Goal: Task Accomplishment & Management: Complete application form

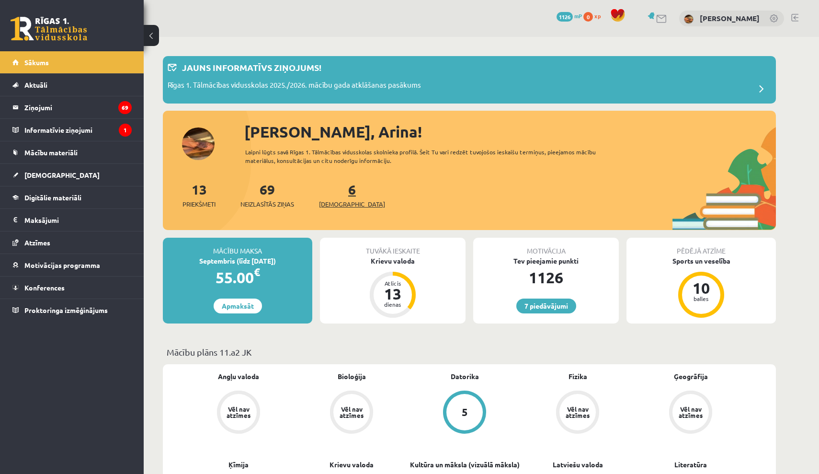
click at [338, 196] on link "6 Ieskaites" at bounding box center [352, 195] width 66 height 28
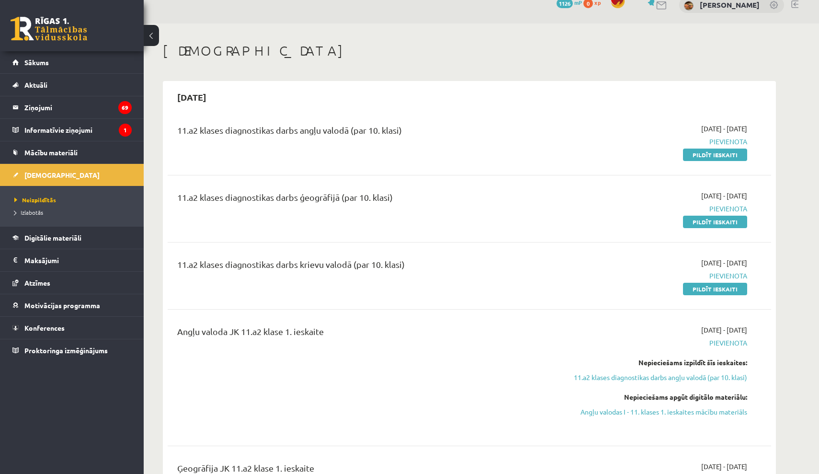
scroll to position [16, 0]
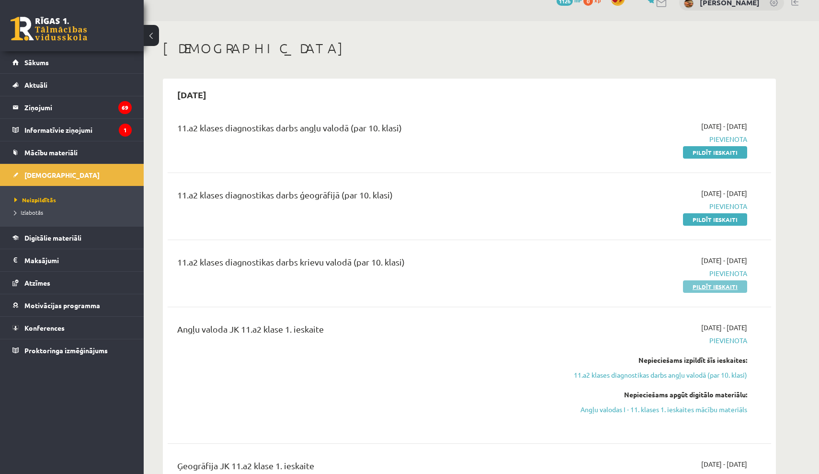
click at [722, 283] on link "Pildīt ieskaiti" at bounding box center [715, 286] width 64 height 12
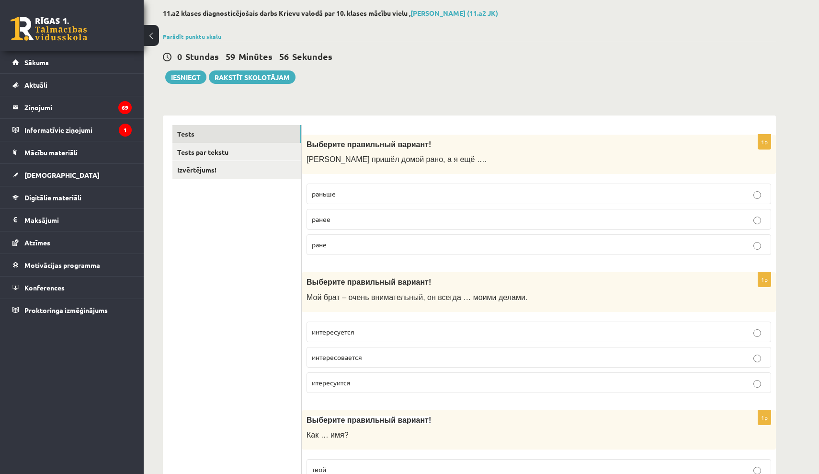
scroll to position [48, 0]
click at [437, 188] on p "раньше" at bounding box center [539, 193] width 454 height 10
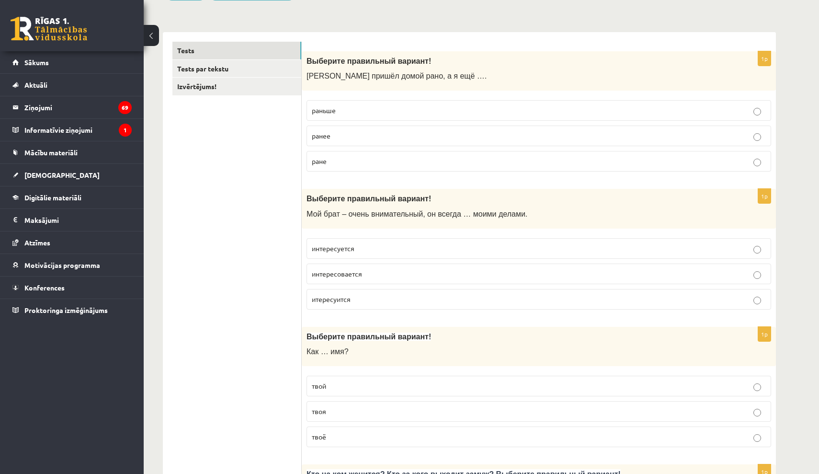
scroll to position [136, 0]
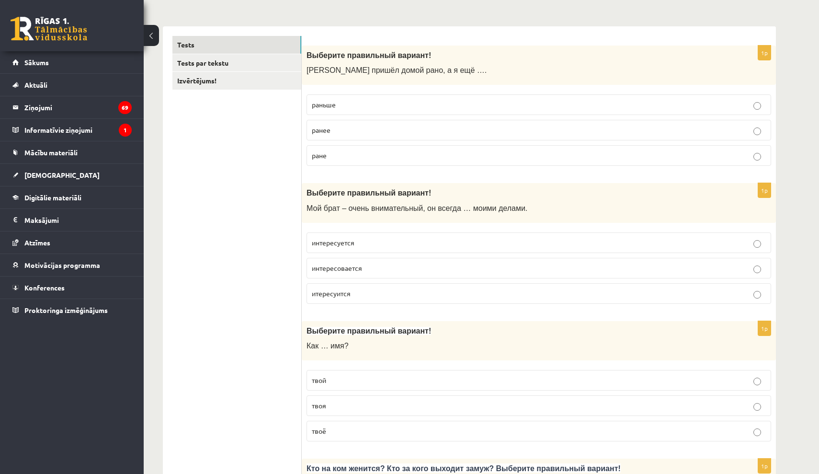
click at [388, 242] on p "интересуется" at bounding box center [539, 243] width 454 height 10
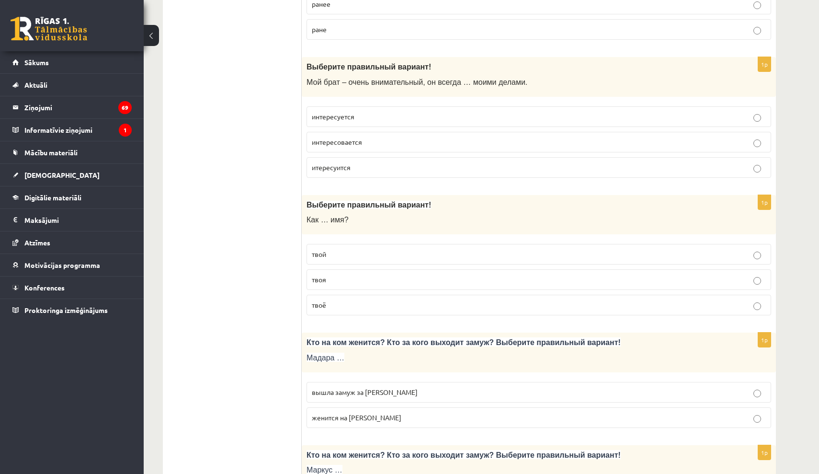
scroll to position [265, 0]
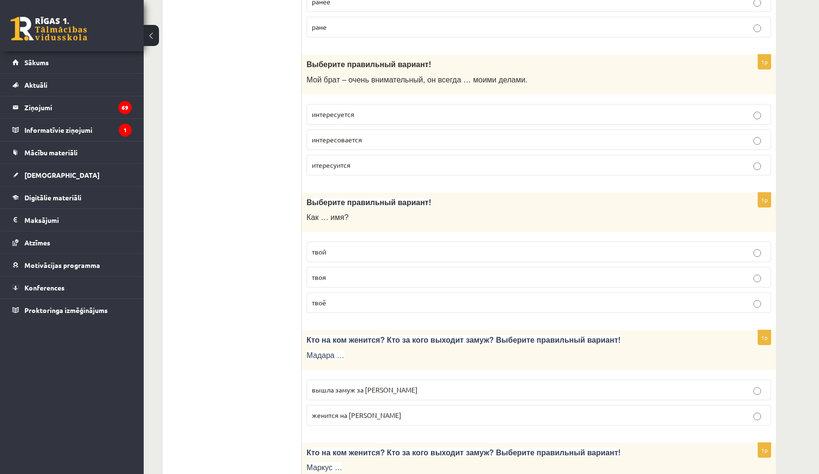
click at [365, 302] on p "твоё" at bounding box center [539, 303] width 454 height 10
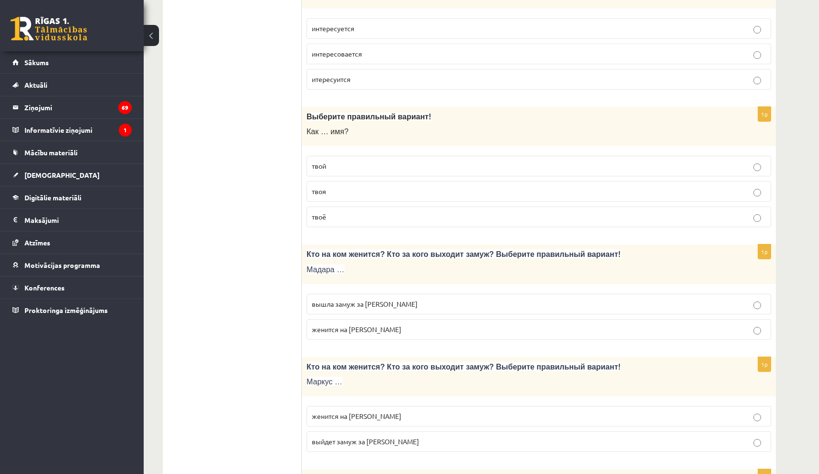
scroll to position [354, 0]
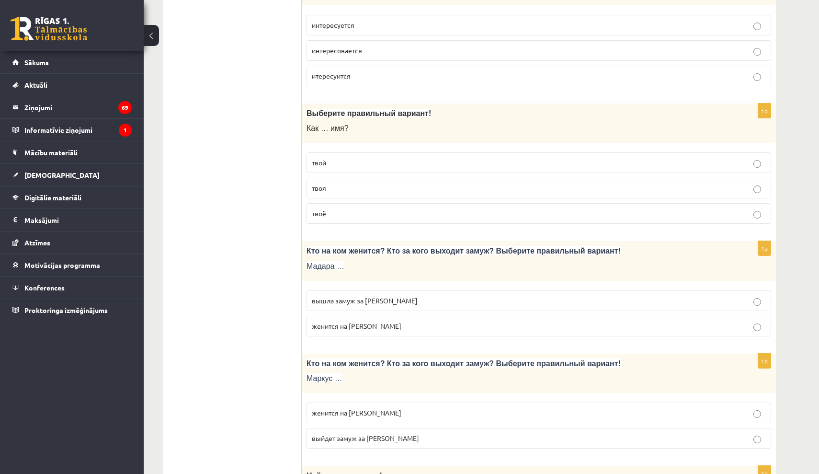
click at [362, 298] on span "вышла замуж за Марка" at bounding box center [365, 300] width 106 height 9
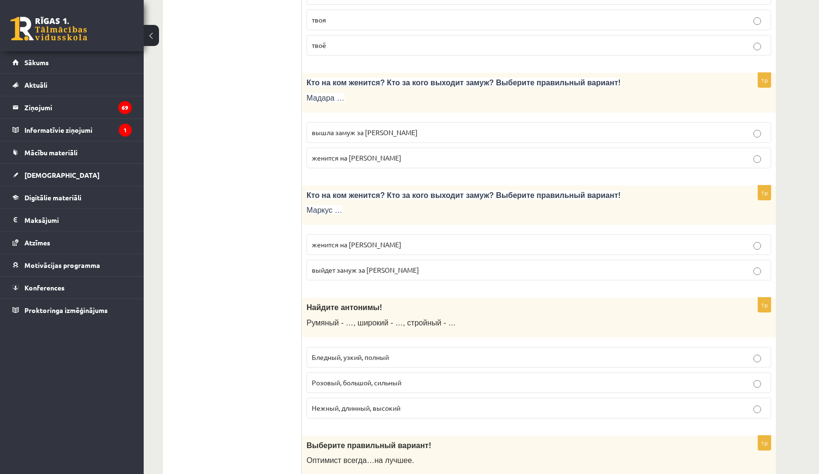
scroll to position [523, 0]
click at [397, 250] on label "женится на Агнии" at bounding box center [539, 243] width 465 height 21
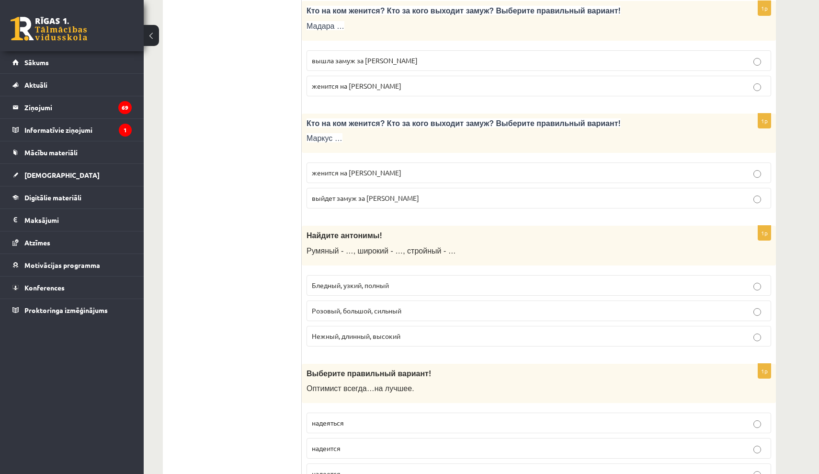
scroll to position [594, 0]
click at [389, 280] on span "Бледный, узкий, полный" at bounding box center [350, 284] width 77 height 9
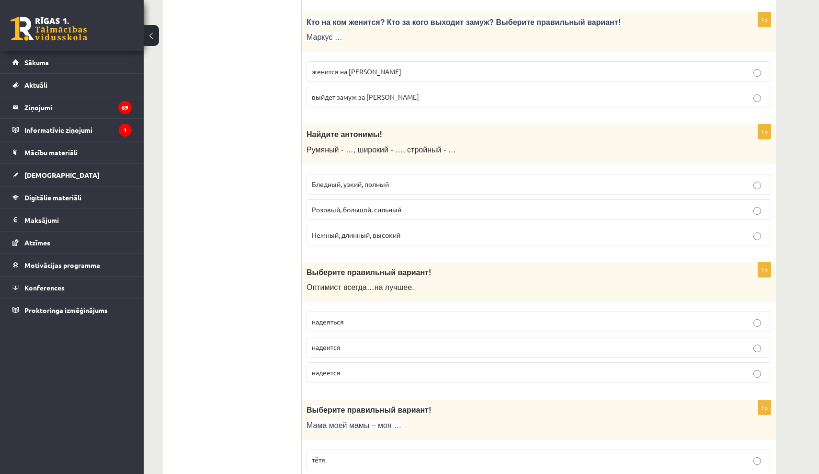
scroll to position [701, 0]
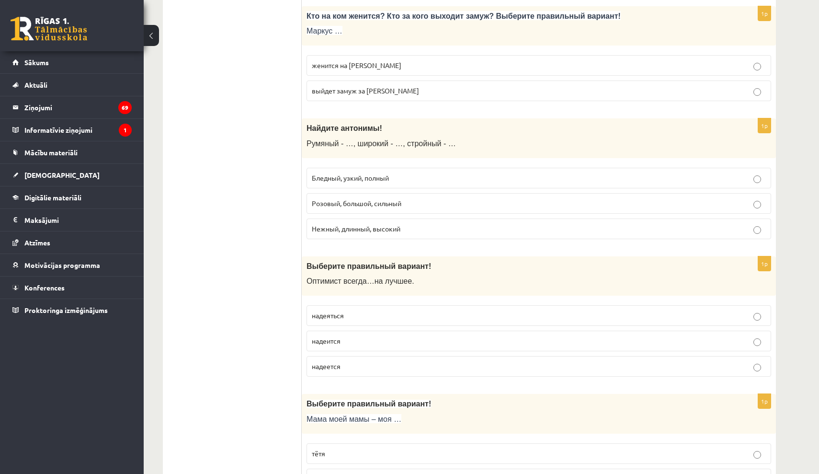
click at [364, 364] on p "надеется" at bounding box center [539, 366] width 454 height 10
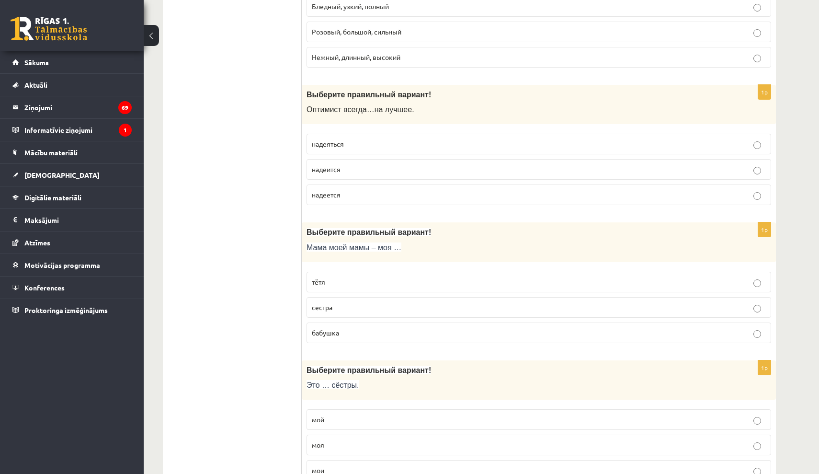
scroll to position [874, 0]
click at [350, 332] on p "бабушка" at bounding box center [539, 331] width 454 height 10
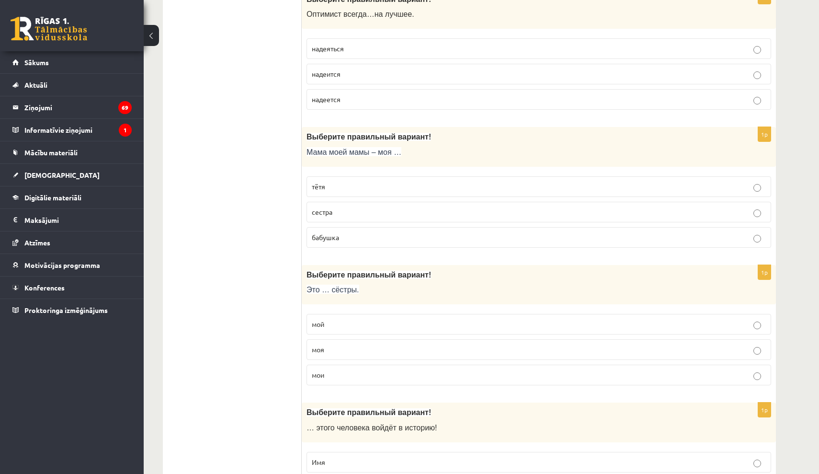
scroll to position [969, 0]
click at [338, 369] on p "мои" at bounding box center [539, 374] width 454 height 10
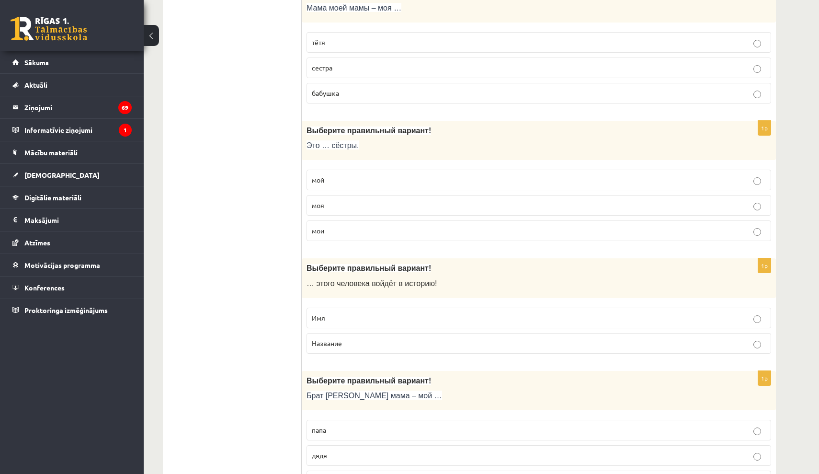
scroll to position [1124, 0]
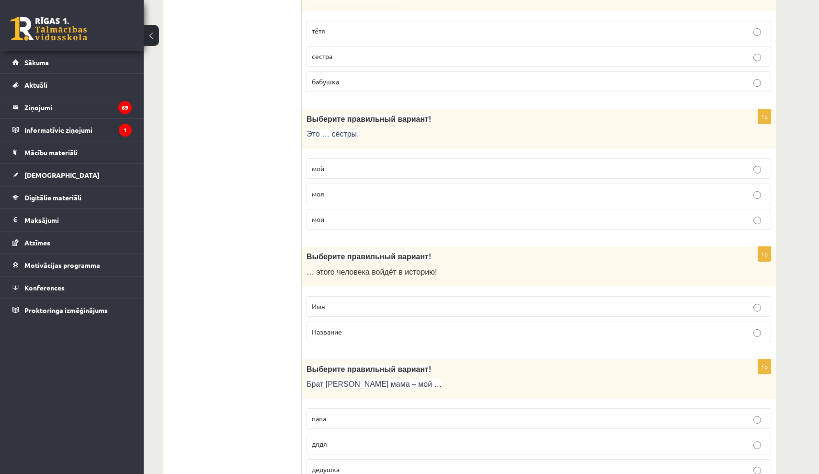
click at [341, 296] on label "Имя" at bounding box center [539, 306] width 465 height 21
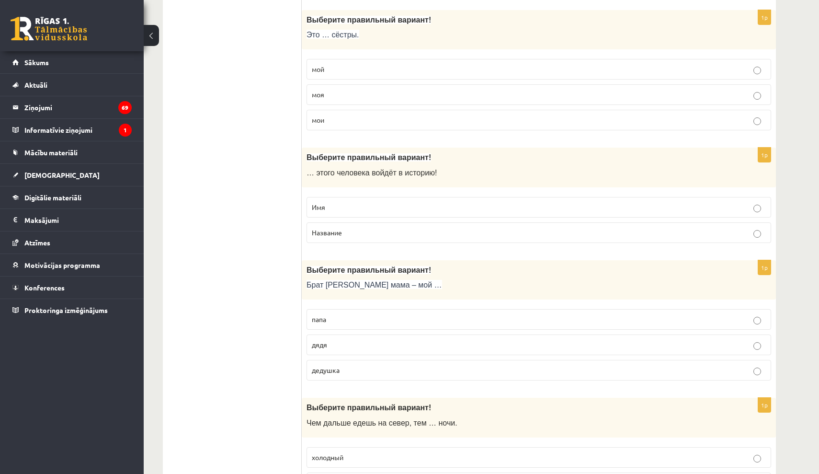
scroll to position [1223, 0]
click at [336, 339] on p "дядя" at bounding box center [539, 344] width 454 height 10
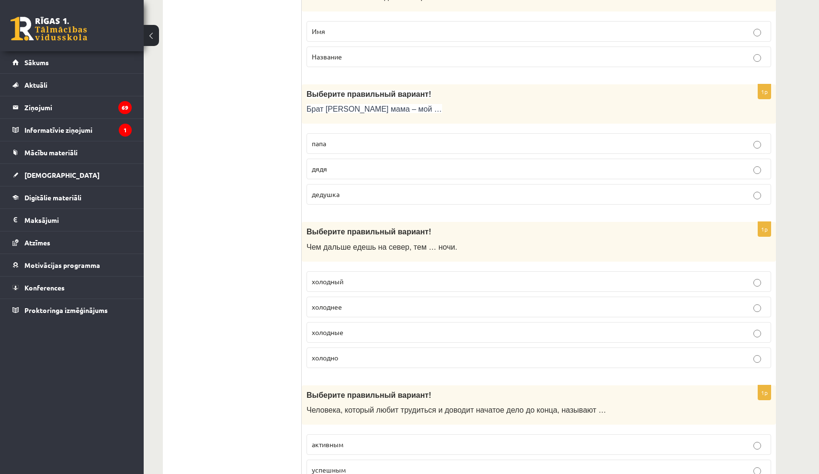
scroll to position [1399, 0]
click at [360, 301] on p "холоднее" at bounding box center [539, 306] width 454 height 10
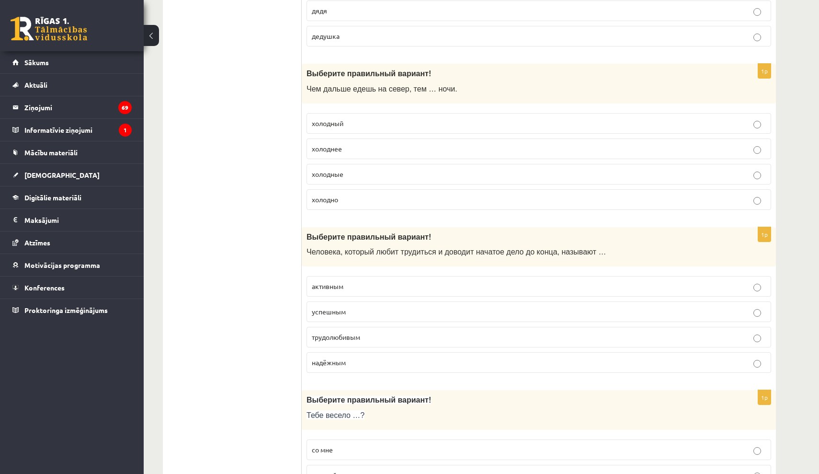
scroll to position [1560, 0]
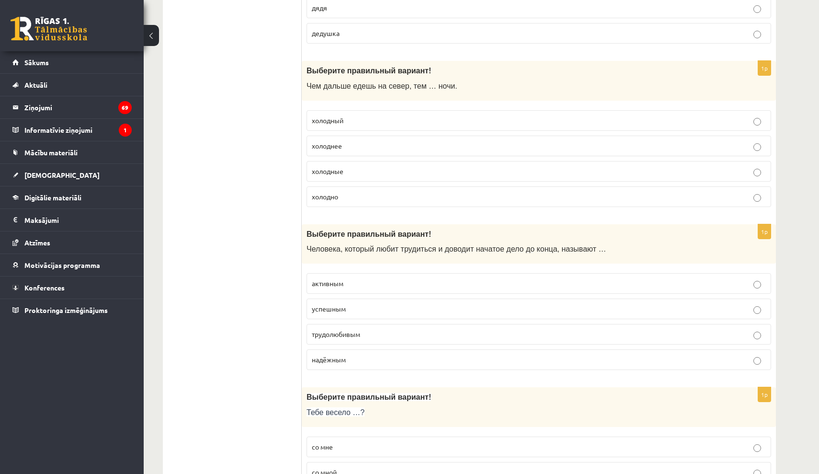
click at [341, 330] on span "трудолюбивым" at bounding box center [336, 334] width 48 height 9
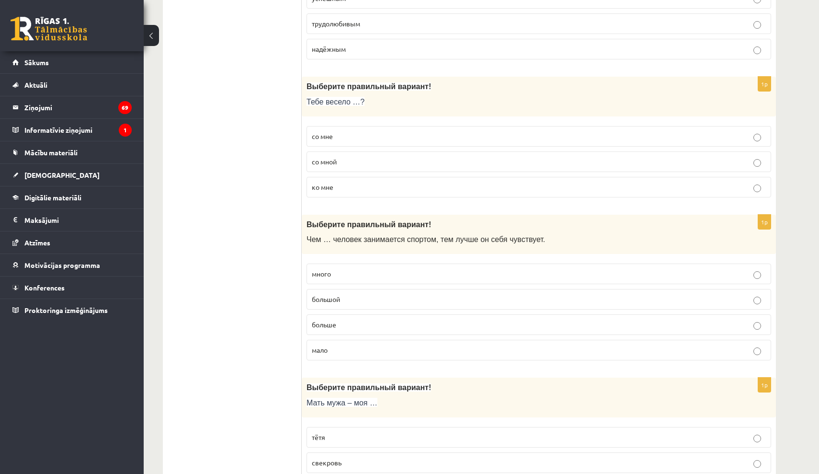
scroll to position [1871, 0]
click at [357, 156] on p "со мной" at bounding box center [539, 161] width 454 height 10
click at [346, 319] on p "больше" at bounding box center [539, 324] width 454 height 10
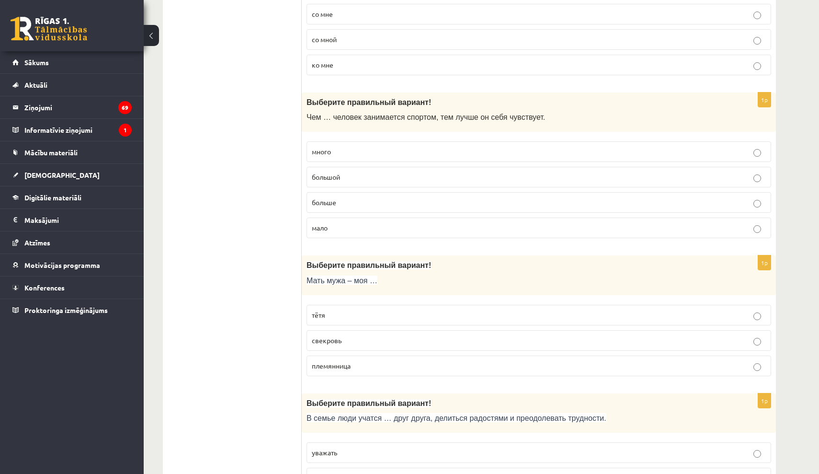
scroll to position [2007, 0]
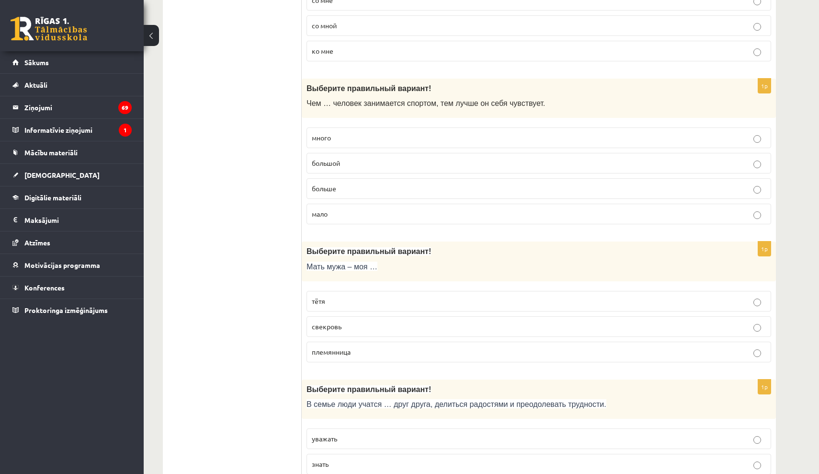
click at [357, 322] on p "свекровь" at bounding box center [539, 327] width 454 height 10
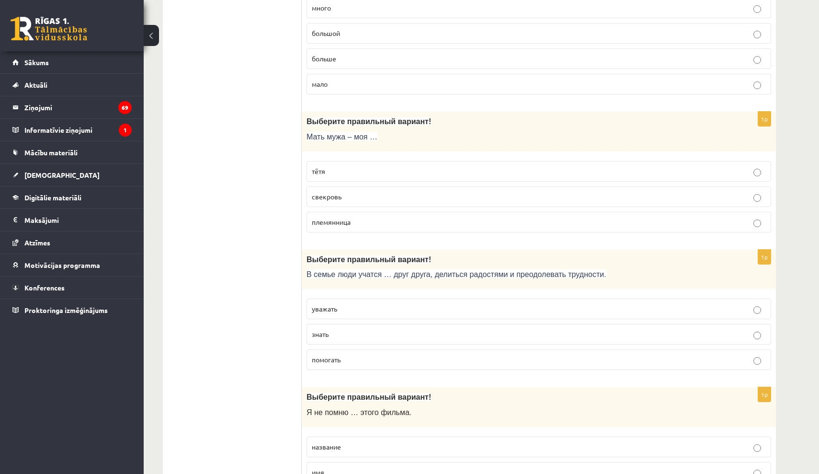
scroll to position [2136, 0]
click at [347, 304] on p "уважать" at bounding box center [539, 309] width 454 height 10
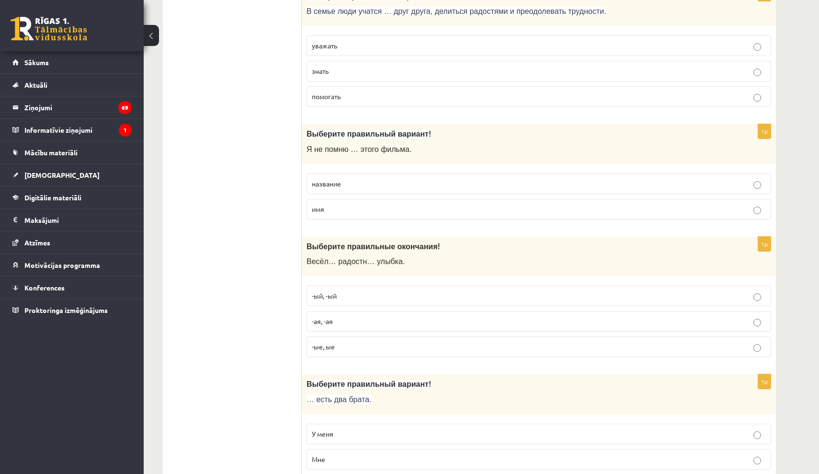
scroll to position [2408, 0]
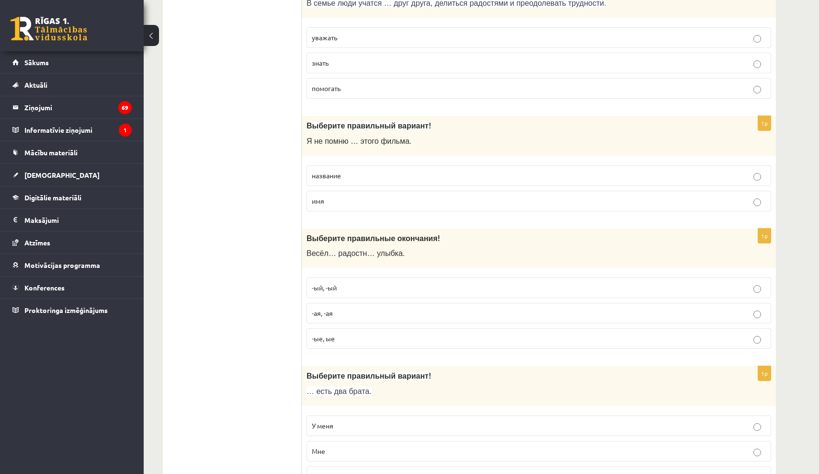
click at [379, 165] on label "название" at bounding box center [539, 175] width 465 height 21
click at [360, 308] on p "-ая, -ая" at bounding box center [539, 313] width 454 height 10
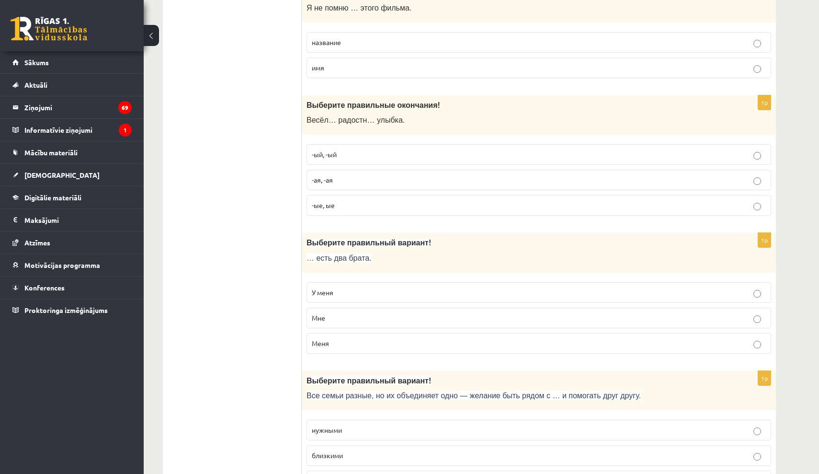
scroll to position [2542, 0]
click at [364, 287] on p "У меня" at bounding box center [539, 292] width 454 height 10
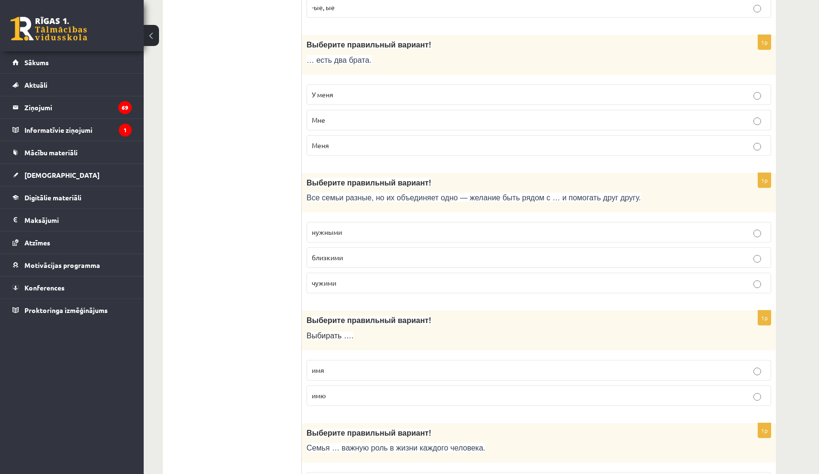
scroll to position [2739, 0]
click at [391, 252] on p "близкими" at bounding box center [539, 257] width 454 height 10
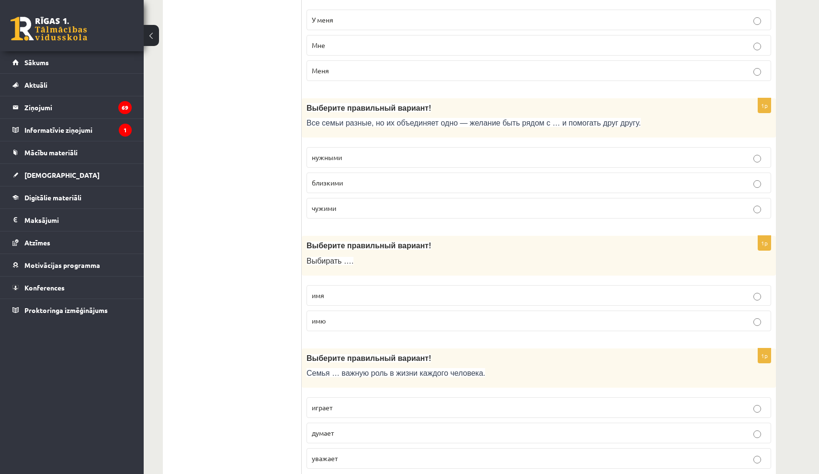
scroll to position [2822, 0]
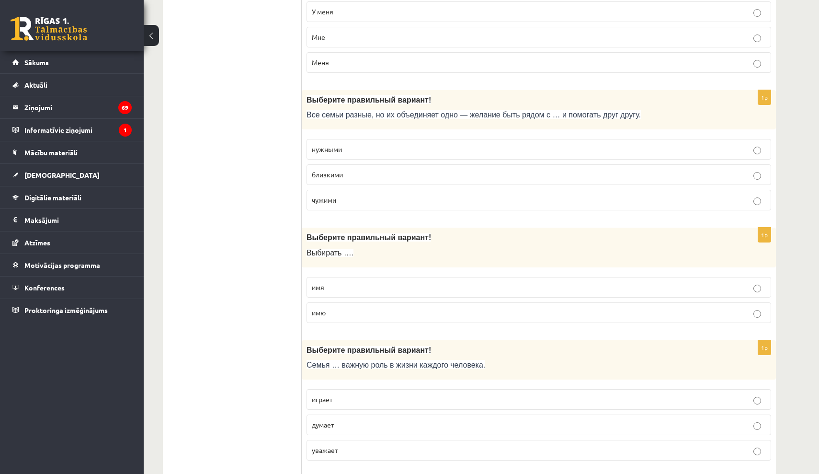
click at [364, 277] on label "имя" at bounding box center [539, 287] width 465 height 21
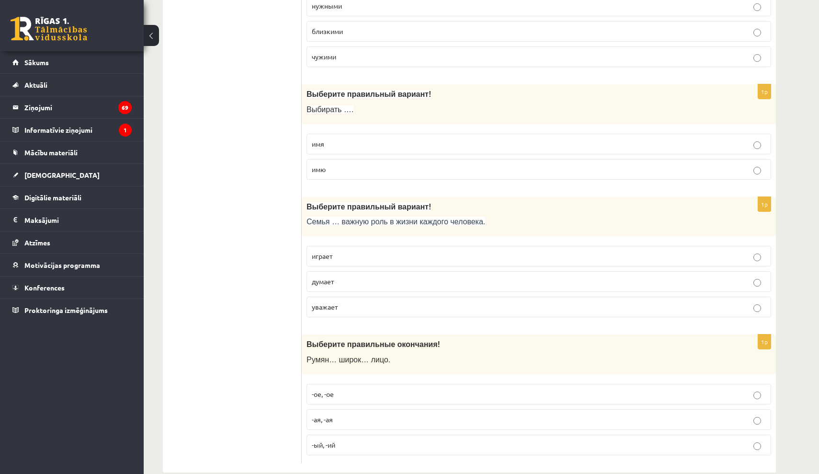
scroll to position [2966, 0]
click at [358, 245] on label "играет" at bounding box center [539, 255] width 465 height 21
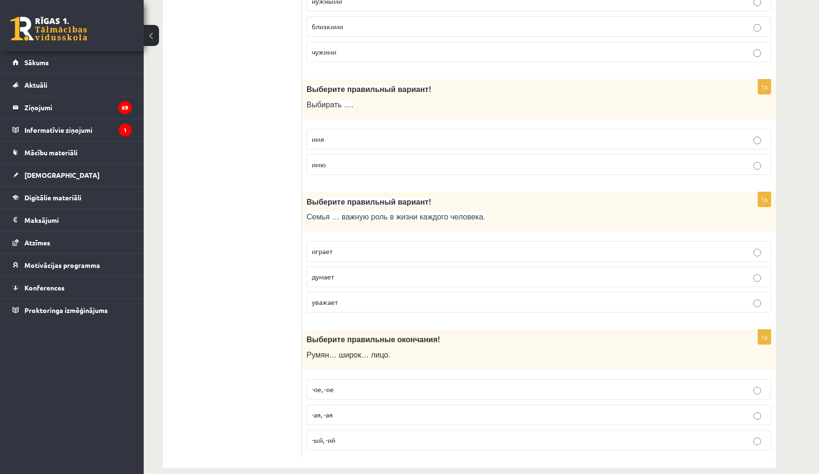
scroll to position [2969, 0]
click at [340, 380] on label "-ое, -ое" at bounding box center [539, 390] width 465 height 21
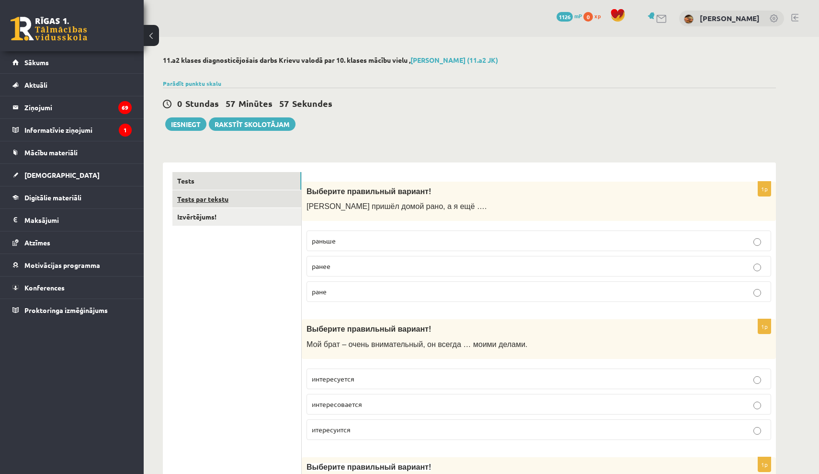
scroll to position [0, 0]
click at [219, 202] on link "Tests par tekstu" at bounding box center [237, 199] width 129 height 18
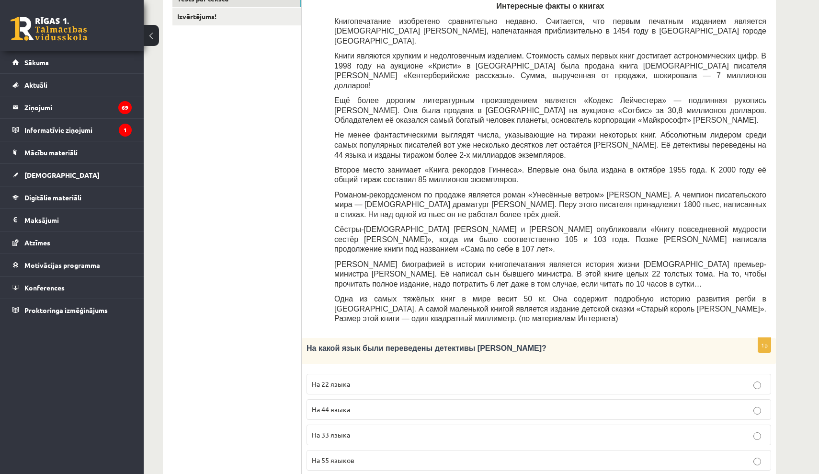
scroll to position [204, 0]
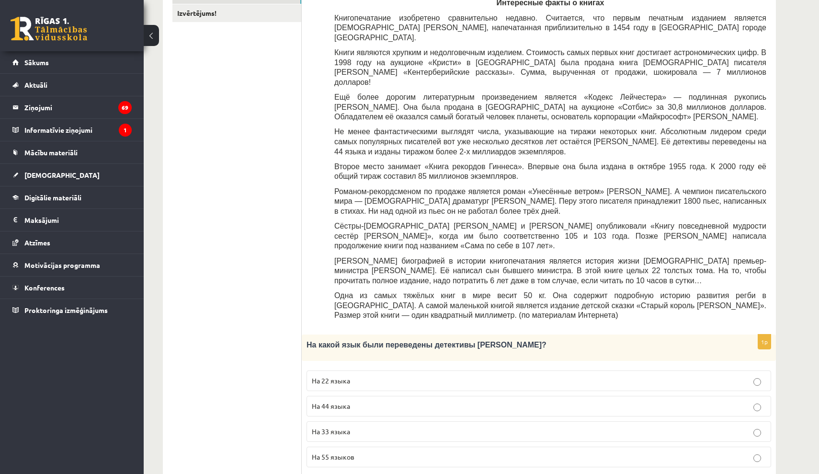
click at [351, 401] on p "На 44 языка" at bounding box center [539, 406] width 454 height 10
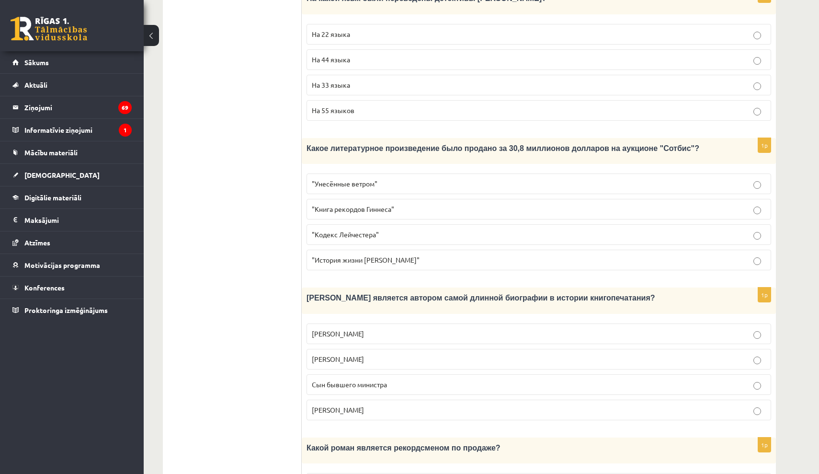
scroll to position [538, 0]
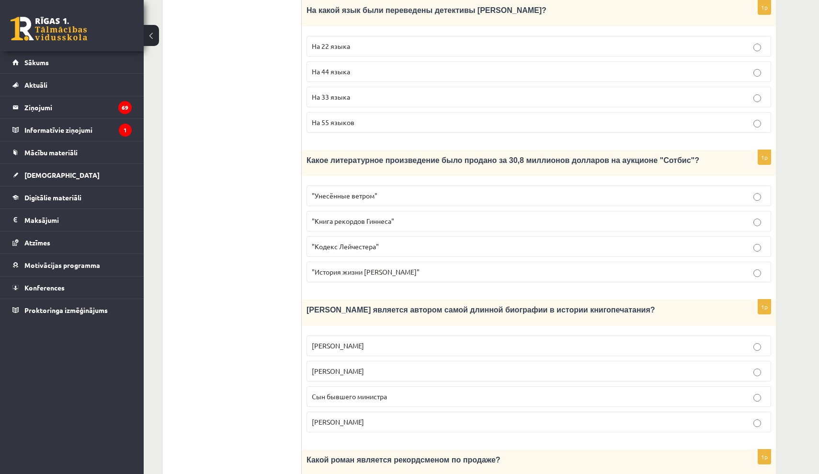
click at [360, 242] on span ""Кодекс Лейчестера"" at bounding box center [345, 246] width 67 height 9
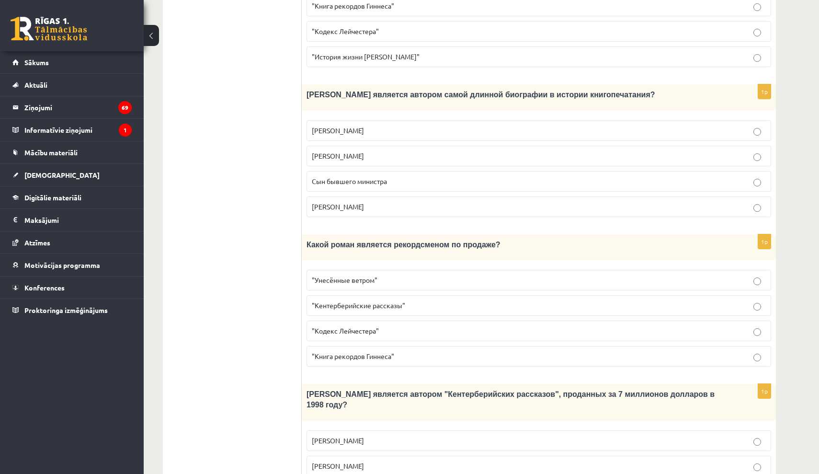
scroll to position [752, 0]
click at [349, 178] on span "Сын бывшего министра" at bounding box center [349, 182] width 75 height 9
click at [347, 277] on span ""Унесённые ветром"" at bounding box center [345, 281] width 66 height 9
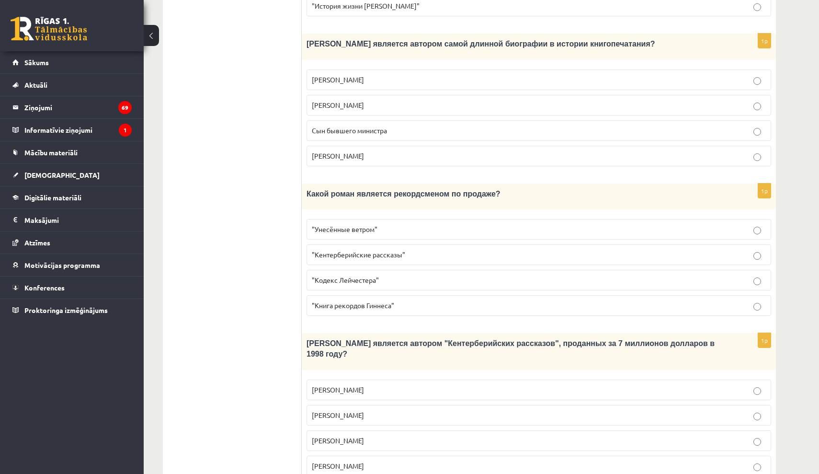
scroll to position [804, 0]
click at [339, 436] on p "Джефри Чосер" at bounding box center [539, 441] width 454 height 10
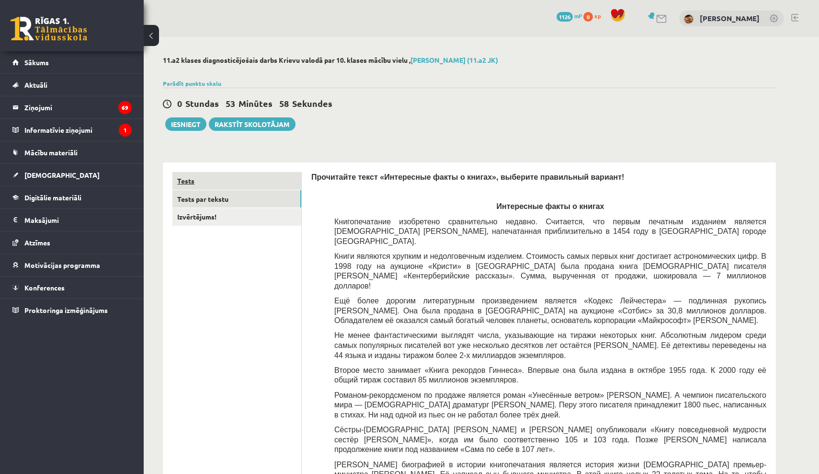
scroll to position [0, 0]
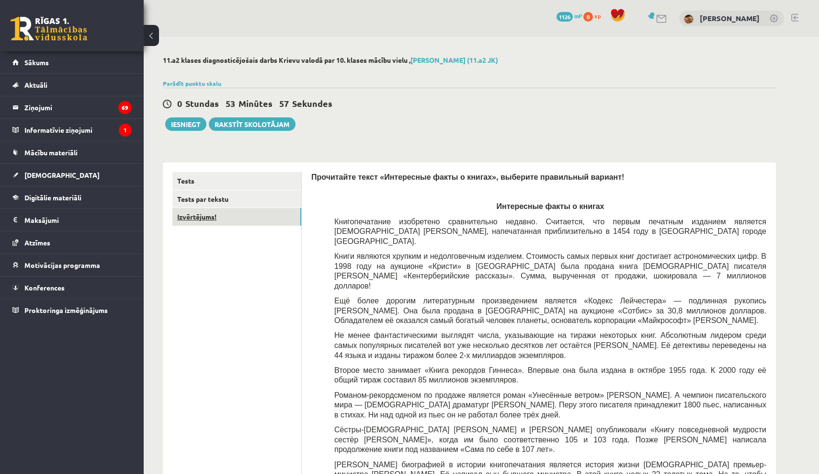
click at [208, 218] on link "Izvērtējums!" at bounding box center [237, 217] width 129 height 18
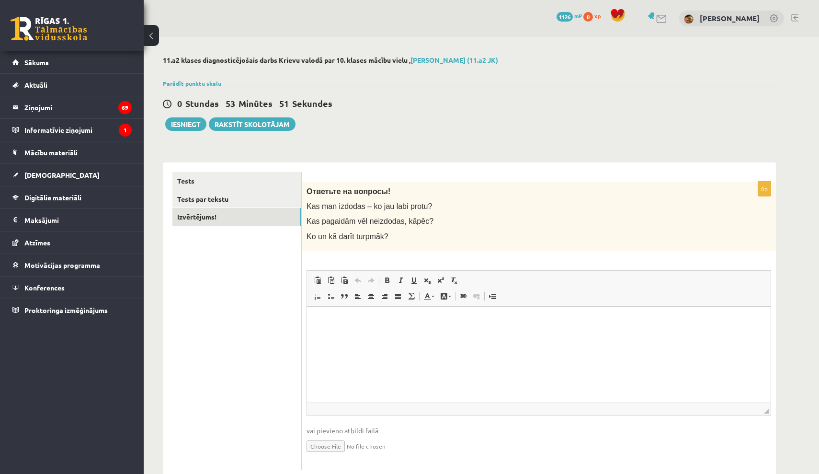
click at [325, 318] on p "Визуальный текстовый редактор, wiswyg-editor-user-answer-47363746863300" at bounding box center [539, 321] width 445 height 10
click at [240, 180] on link "Tests" at bounding box center [237, 181] width 129 height 18
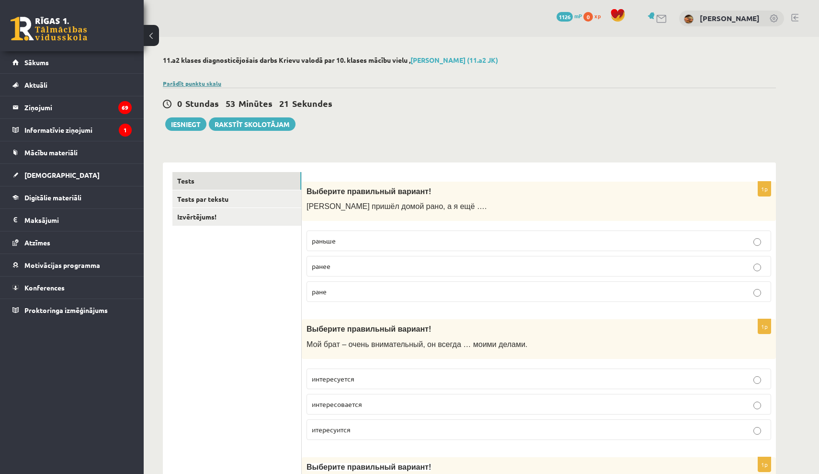
click at [186, 84] on link "Parādīt punktu skalu" at bounding box center [192, 84] width 58 height 8
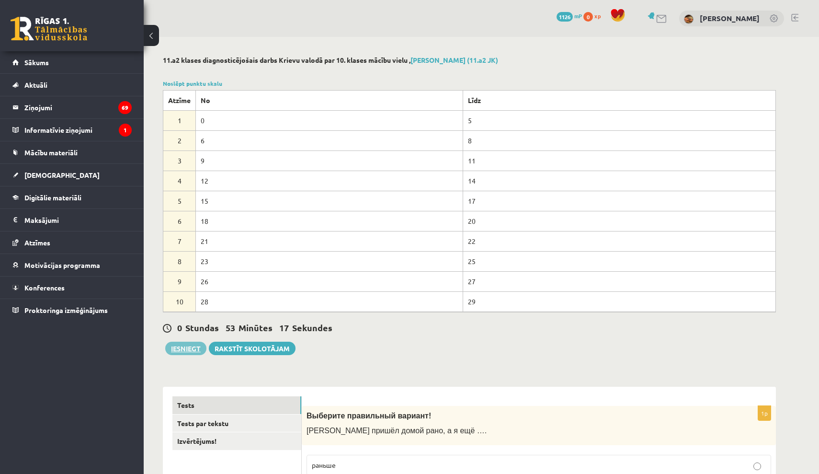
click at [191, 349] on button "Iesniegt" at bounding box center [185, 348] width 41 height 13
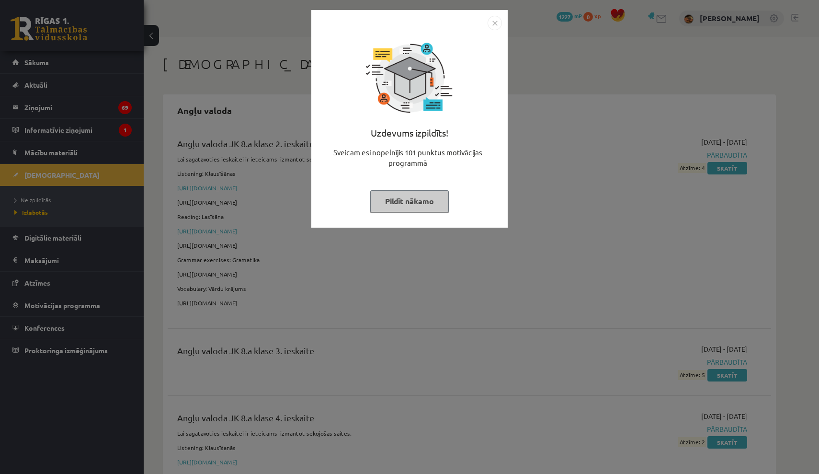
click at [496, 22] on img "Close" at bounding box center [495, 23] width 14 height 14
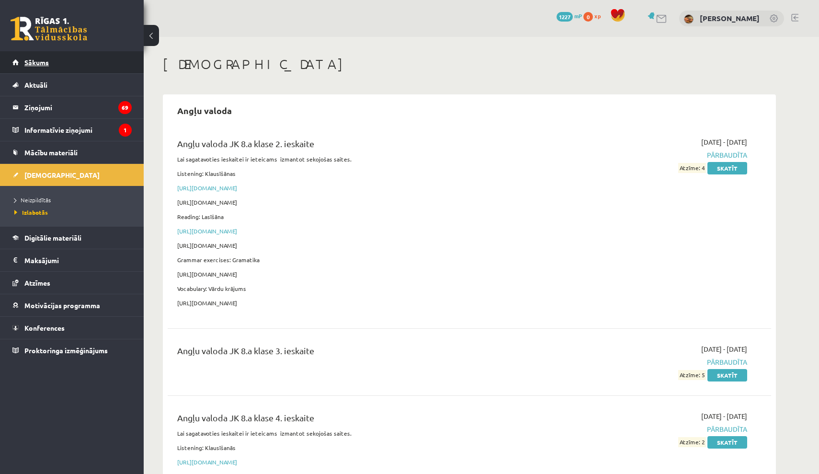
click at [103, 57] on link "Sākums" at bounding box center [71, 62] width 119 height 22
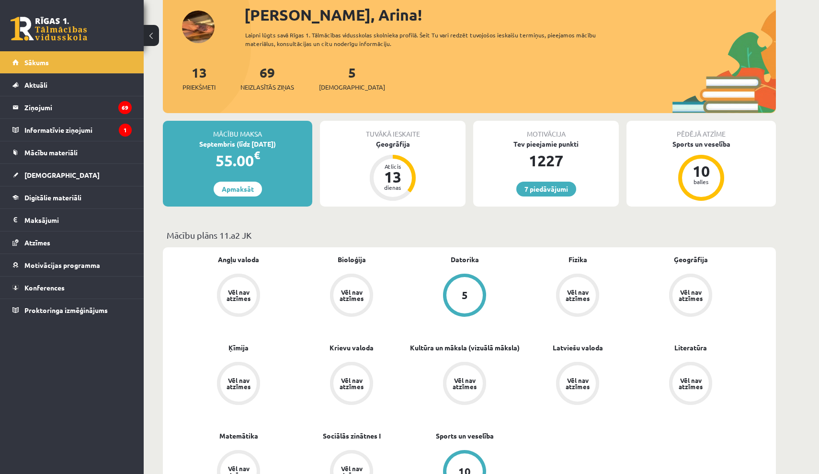
scroll to position [115, 0]
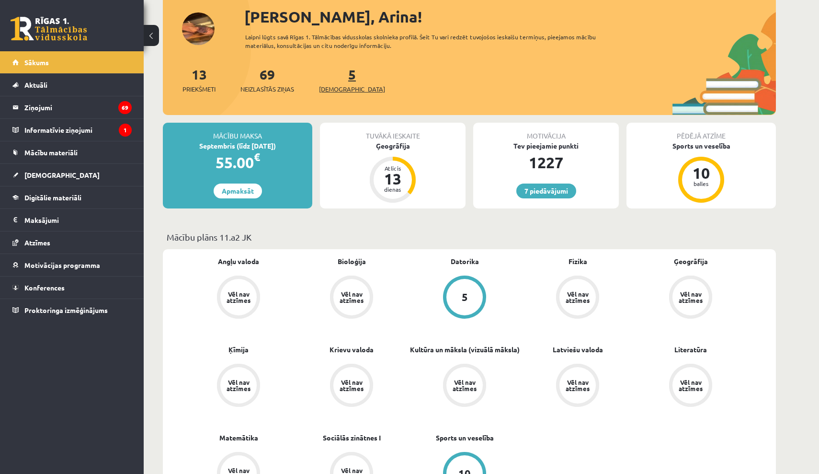
click at [337, 79] on link "5 [DEMOGRAPHIC_DATA]" at bounding box center [352, 80] width 66 height 28
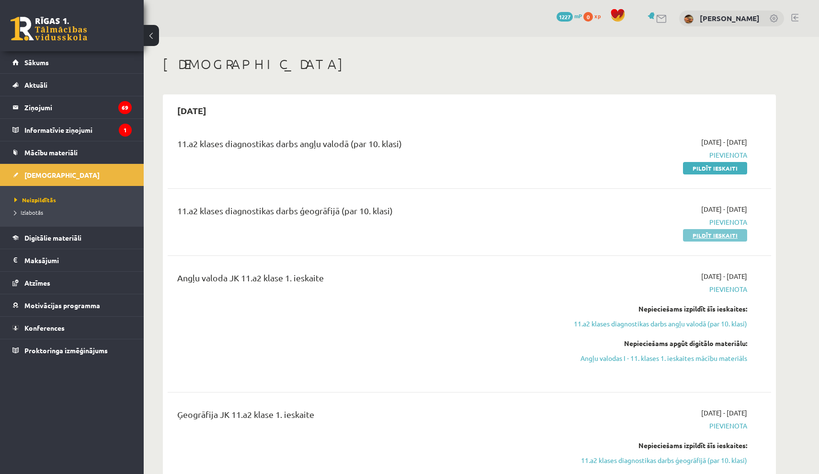
click at [734, 232] on link "Pildīt ieskaiti" at bounding box center [715, 235] width 64 height 12
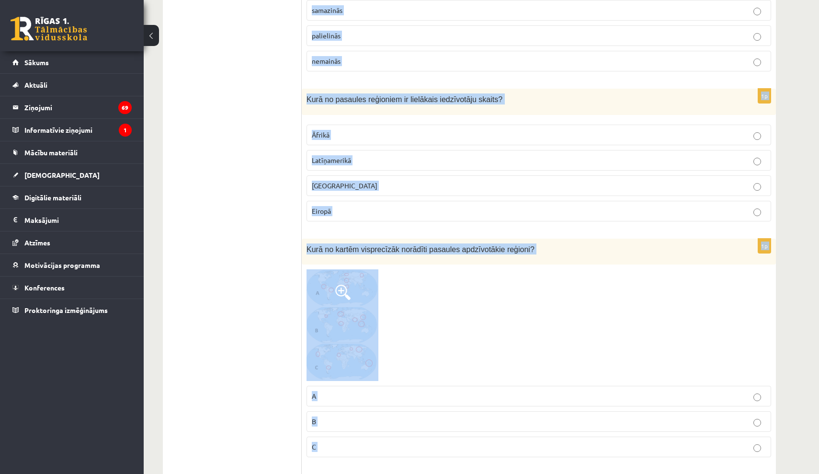
scroll to position [1712, 0]
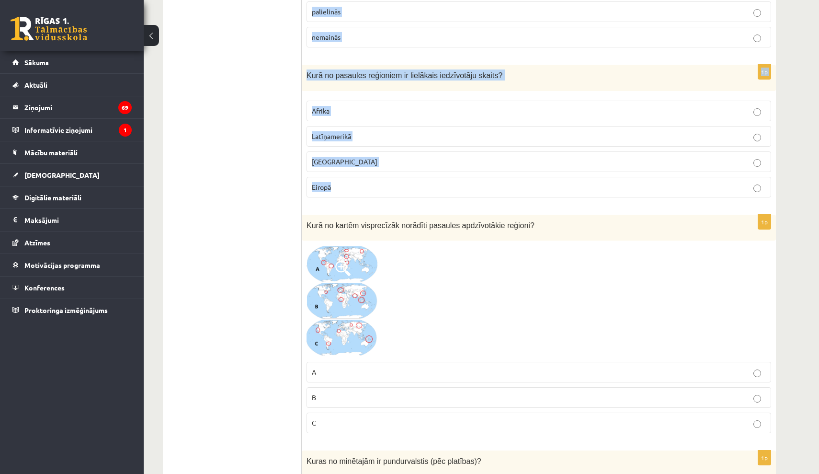
drag, startPoint x: 307, startPoint y: 191, endPoint x: 533, endPoint y: 186, distance: 226.7
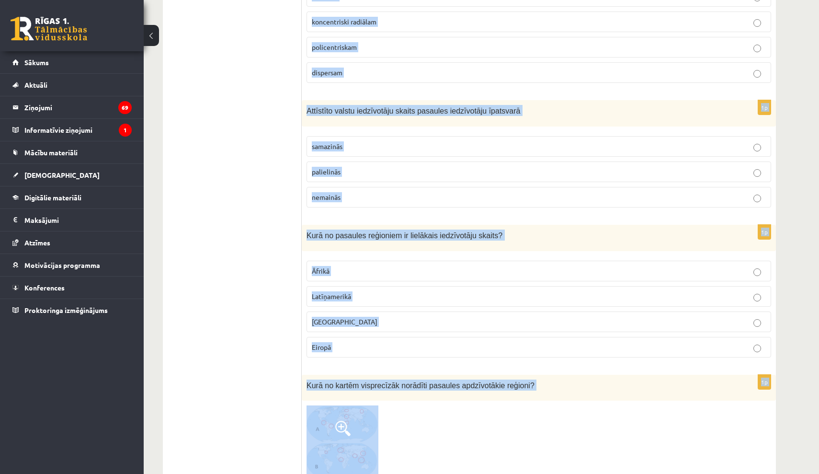
scroll to position [1568, 0]
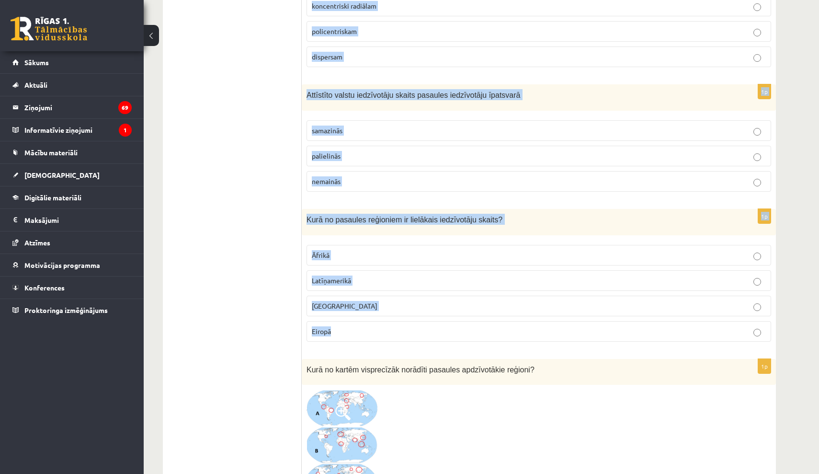
drag, startPoint x: 307, startPoint y: 190, endPoint x: 512, endPoint y: 332, distance: 249.0
click at [448, 106] on div "Attīstīto valstu iedzīvotāju skaits pasaules iedzīvotāju īpatsvarā" at bounding box center [539, 97] width 474 height 26
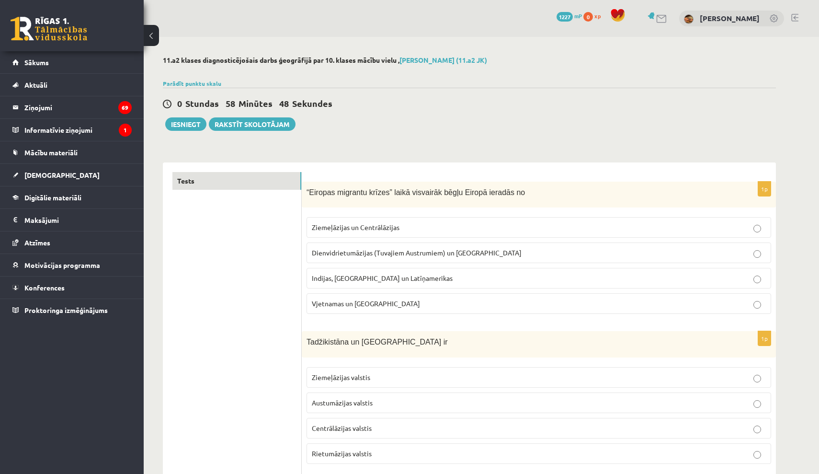
scroll to position [0, 0]
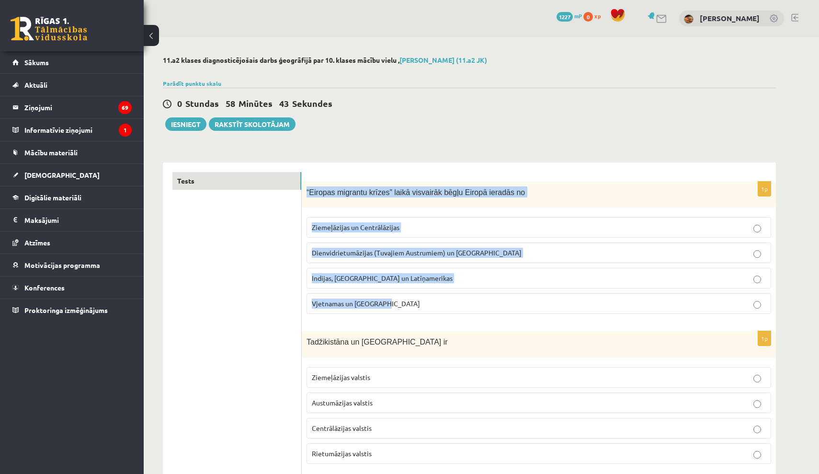
drag, startPoint x: 306, startPoint y: 190, endPoint x: 465, endPoint y: 309, distance: 198.6
click at [465, 309] on div "1p “Eiropas migrantu krīzes” laikā visvairāk bēgļu Eiropā ieradās no Ziemeļāzij…" at bounding box center [539, 252] width 474 height 140
copy div "“Eiropas migrantu krīzes” laikā visvairāk bēgļu Eiropā ieradās no Ziemeļāzijas …"
click at [415, 251] on span "Dienvidrietumāzijas (Tuvajiem Austrumiem) un Āfrikas" at bounding box center [417, 252] width 210 height 9
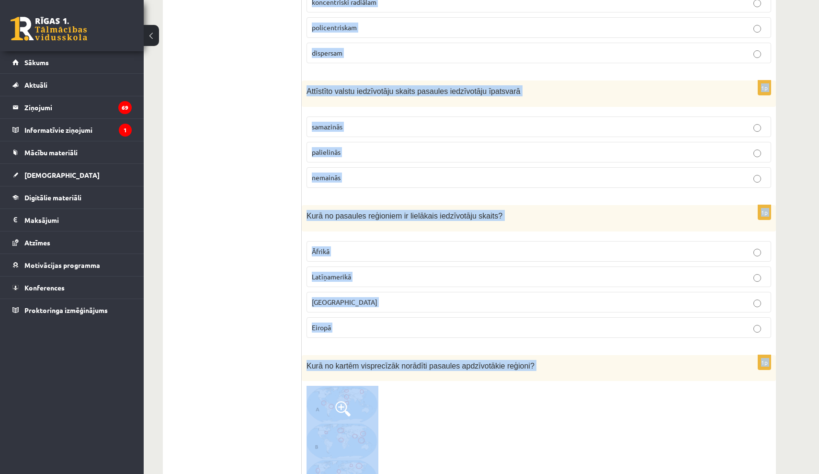
scroll to position [1589, 0]
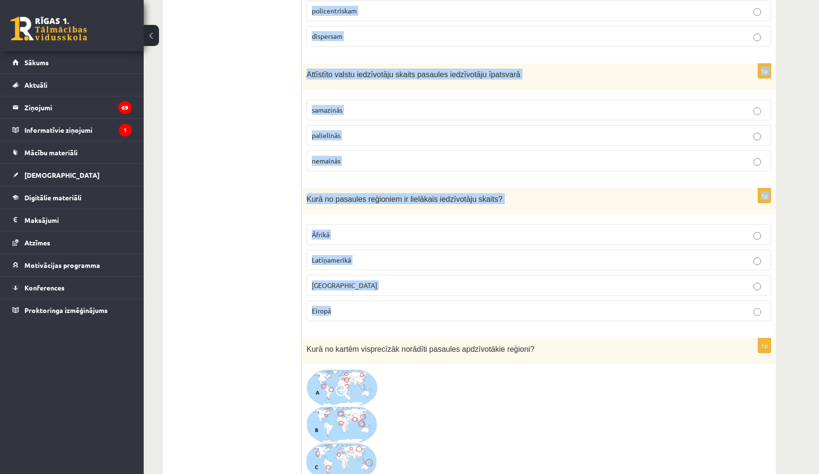
drag, startPoint x: 307, startPoint y: 161, endPoint x: 508, endPoint y: 309, distance: 250.6
copy form "Tadžikistāna un Turkmenistāna ir Ziemeļāzijas valstis Austumāzijas valstis Cent…"
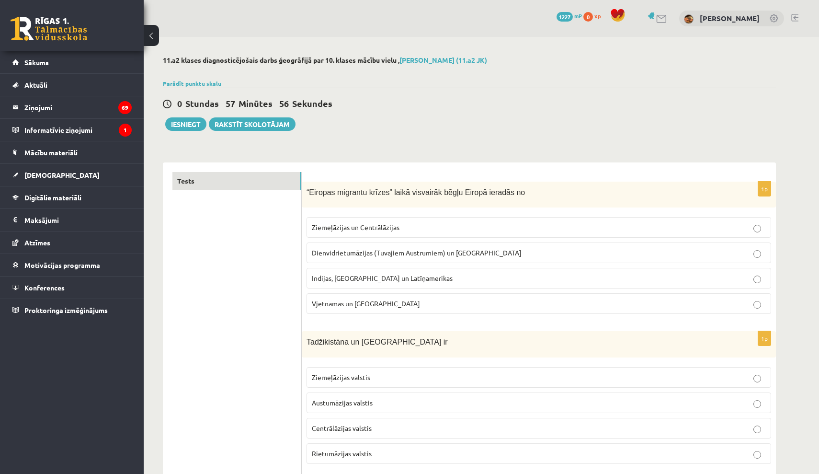
scroll to position [0, 0]
click at [352, 428] on span "Centrālāzijas valstis" at bounding box center [342, 428] width 60 height 9
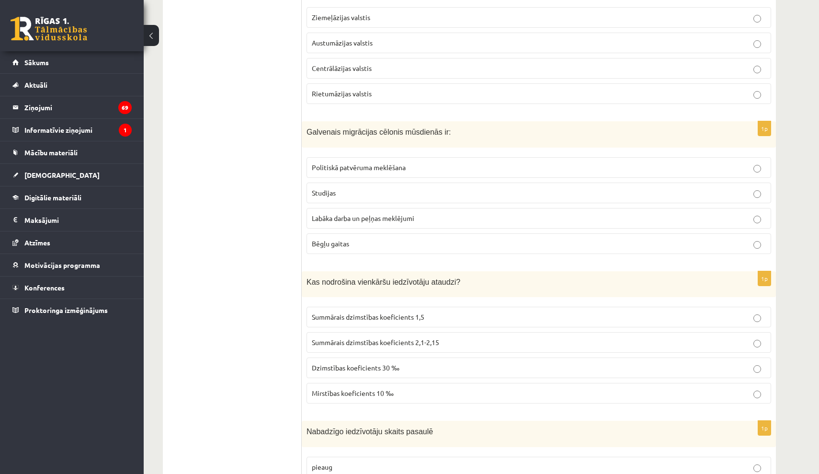
scroll to position [364, 0]
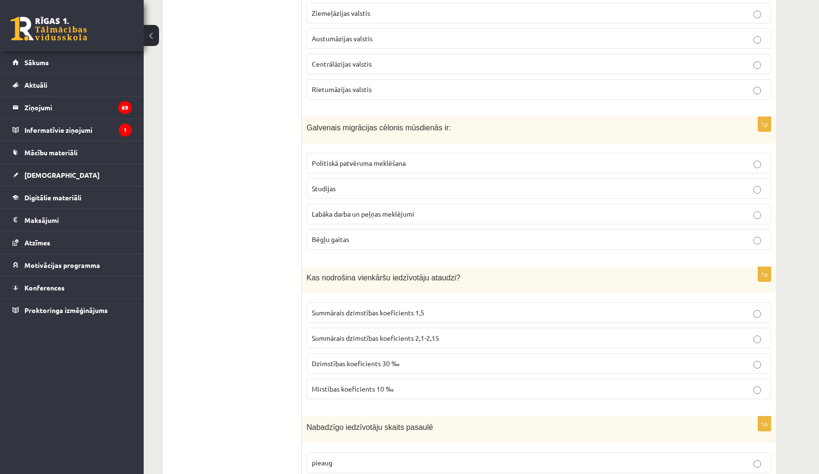
click at [432, 208] on label "Labāka darba un peļņas meklējumi" at bounding box center [539, 214] width 465 height 21
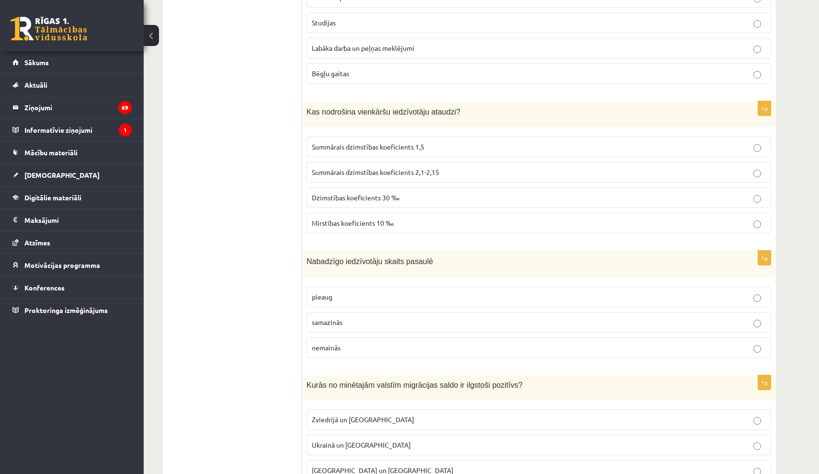
scroll to position [534, 0]
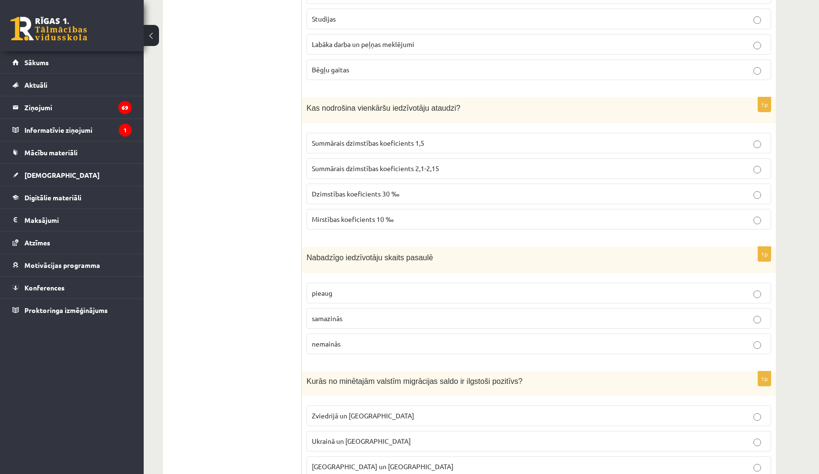
click at [431, 168] on span "Summārais dzimstības koeficients 2,1-2,15" at bounding box center [375, 168] width 127 height 9
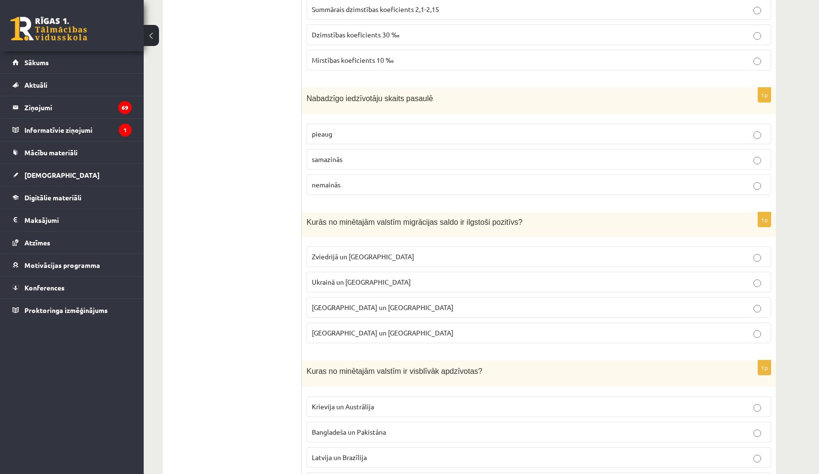
scroll to position [694, 0]
click at [380, 148] on label "samazinās" at bounding box center [539, 158] width 465 height 21
click at [379, 252] on p "Zviedrijā un ASV" at bounding box center [539, 255] width 454 height 10
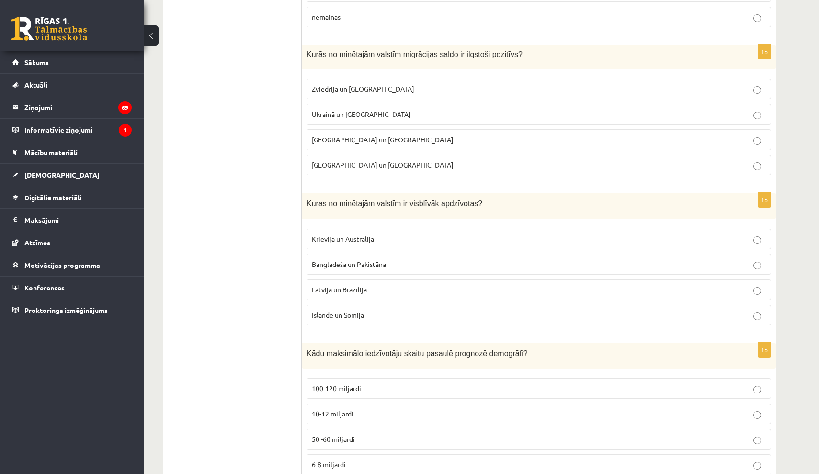
scroll to position [867, 0]
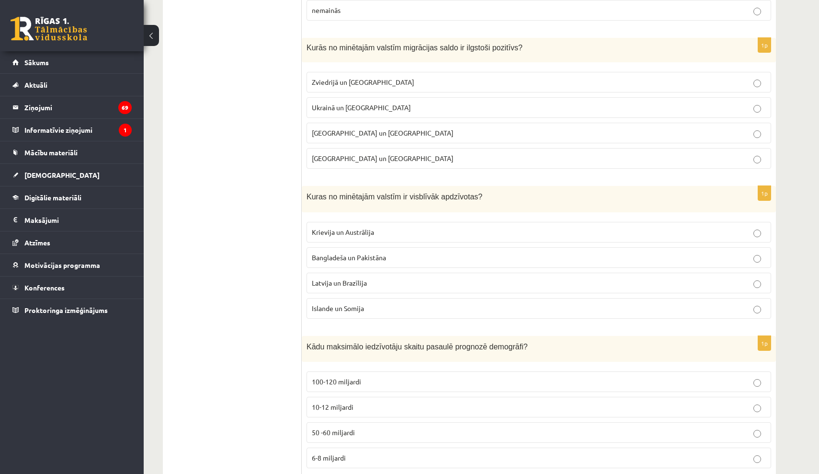
click at [383, 253] on p "Bangladeša un Pakistāna" at bounding box center [539, 258] width 454 height 10
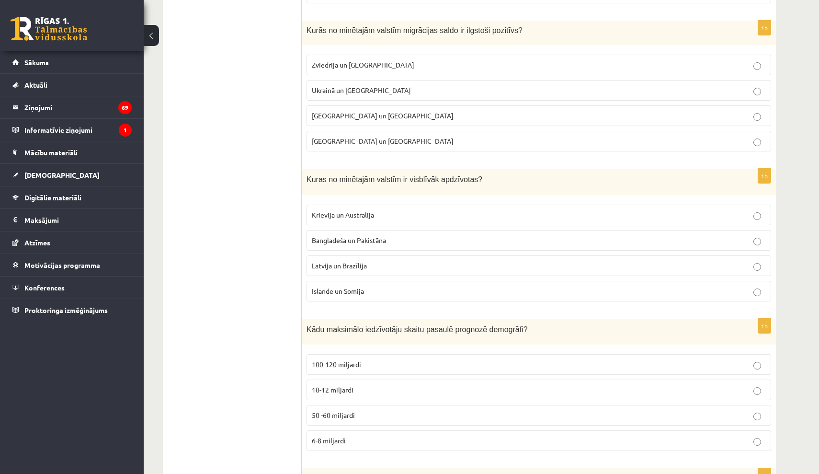
scroll to position [944, 0]
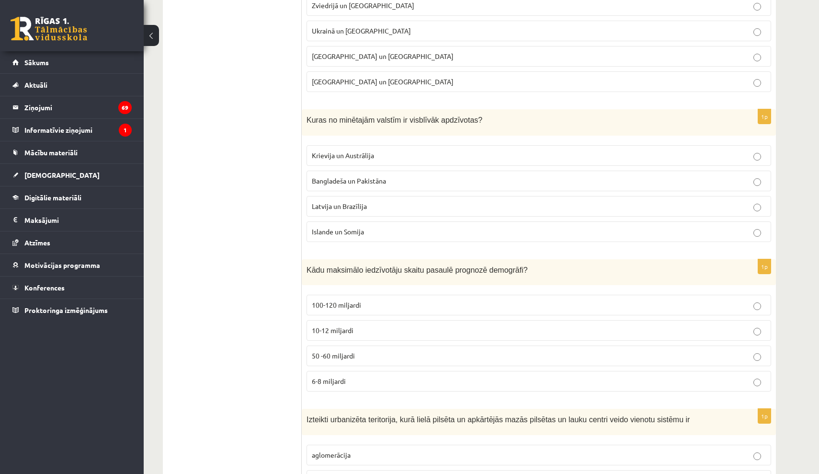
click at [353, 331] on span "10-12 miljardi" at bounding box center [333, 330] width 42 height 9
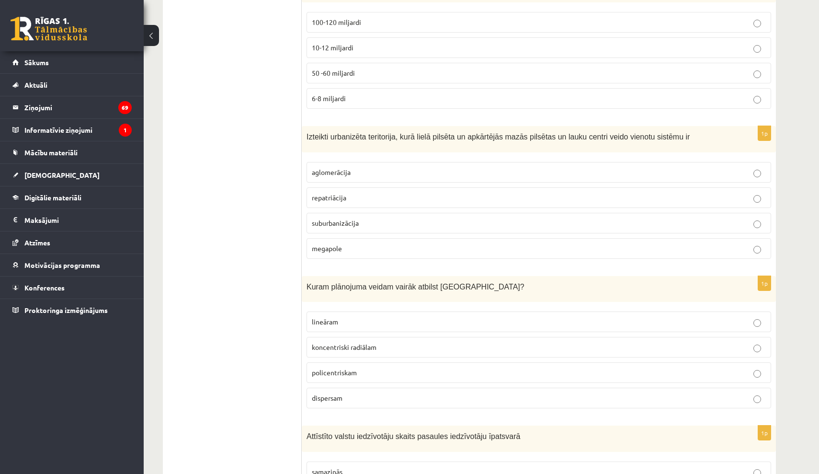
scroll to position [1227, 0]
click at [405, 167] on p "aglomerācija" at bounding box center [539, 172] width 454 height 10
click at [401, 342] on p "koncentriski radiālam" at bounding box center [539, 347] width 454 height 10
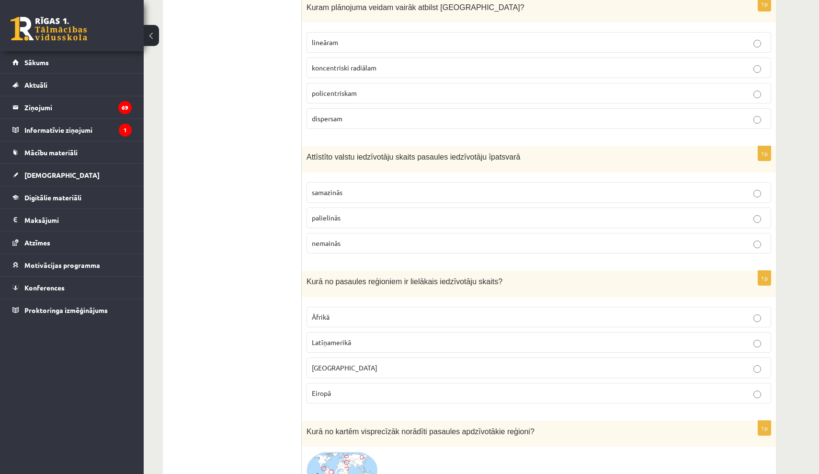
scroll to position [1518, 0]
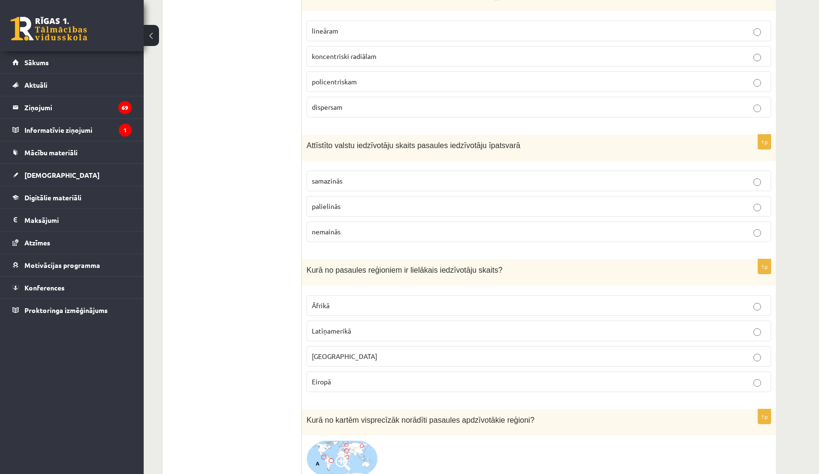
click at [379, 178] on p "samazinās" at bounding box center [539, 181] width 454 height 10
click at [352, 355] on p "Āzijā" at bounding box center [539, 356] width 454 height 10
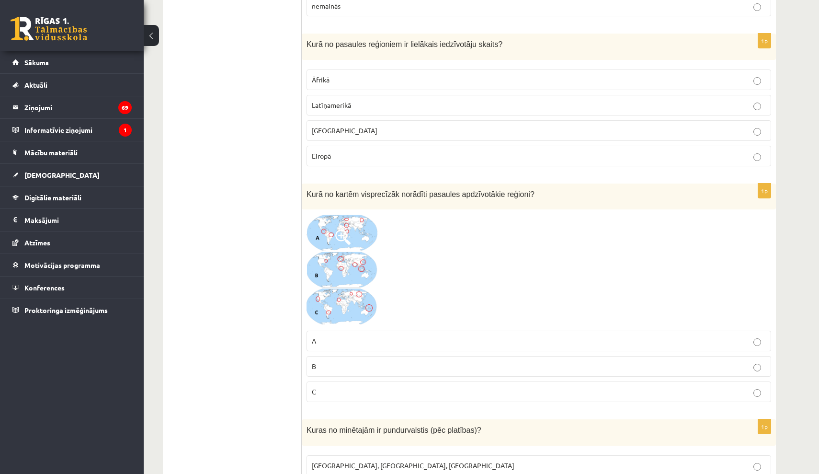
scroll to position [1744, 0]
click at [339, 392] on p "C" at bounding box center [539, 391] width 454 height 10
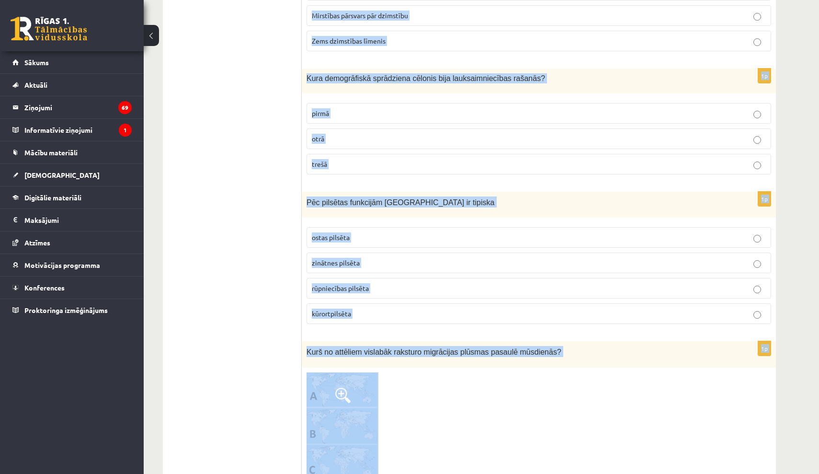
scroll to position [2701, 0]
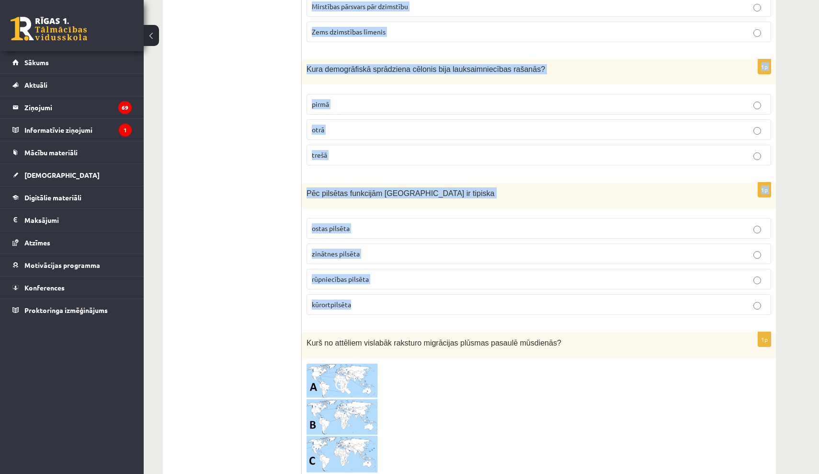
drag, startPoint x: 305, startPoint y: 171, endPoint x: 442, endPoint y: 315, distance: 198.3
copy form "Kuras no minētajām ir pundurvalstis (pēc platības)? Latvija, Lietuva, Igaunija …"
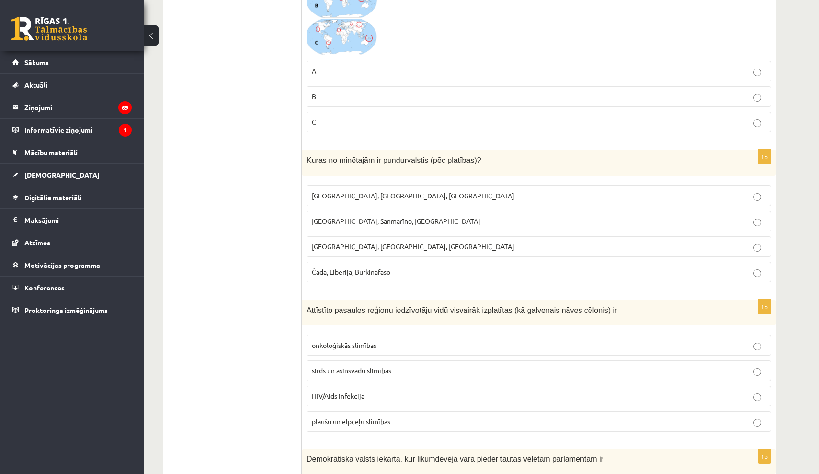
scroll to position [2012, 0]
click at [381, 218] on span "Monako, Sanmarīno, Luksemburga" at bounding box center [396, 222] width 169 height 9
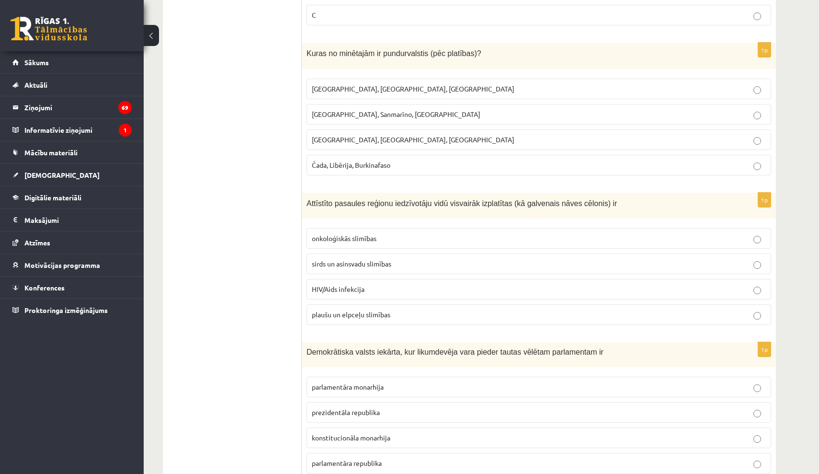
scroll to position [2162, 0]
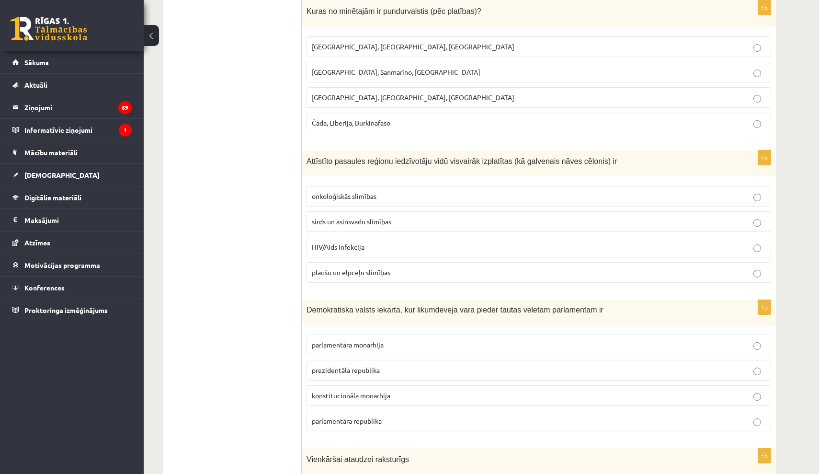
click at [367, 219] on span "sirds un asinsvadu slimības" at bounding box center [352, 221] width 80 height 9
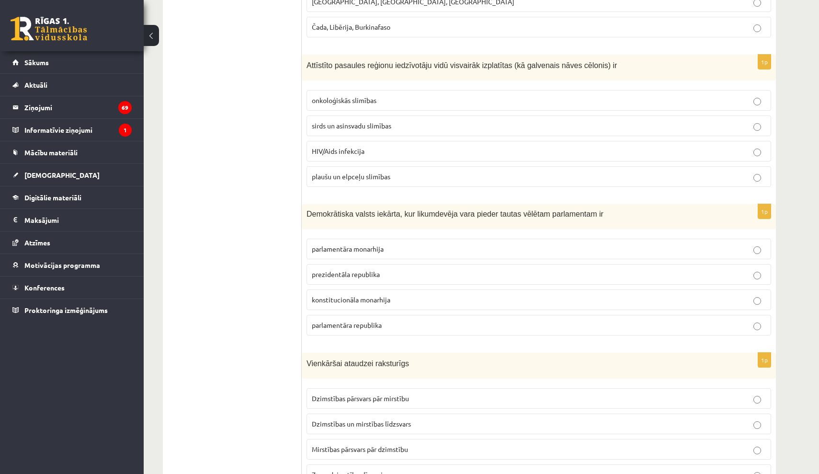
scroll to position [2275, 0]
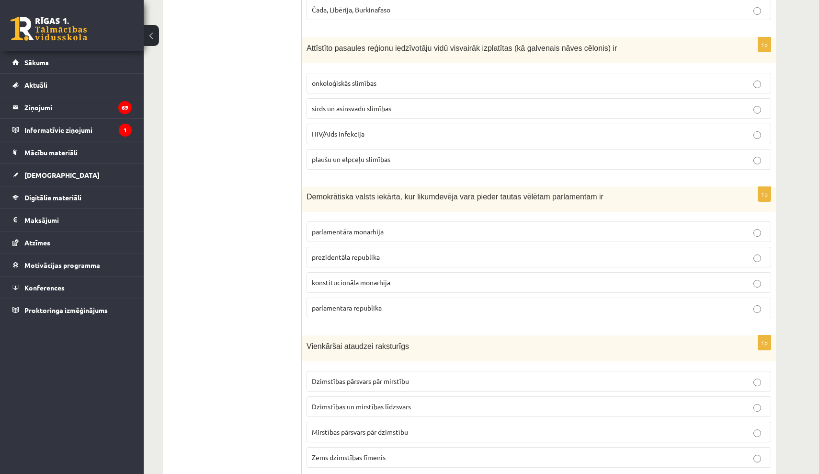
click at [367, 229] on span "parlamentāra monarhija" at bounding box center [348, 231] width 72 height 9
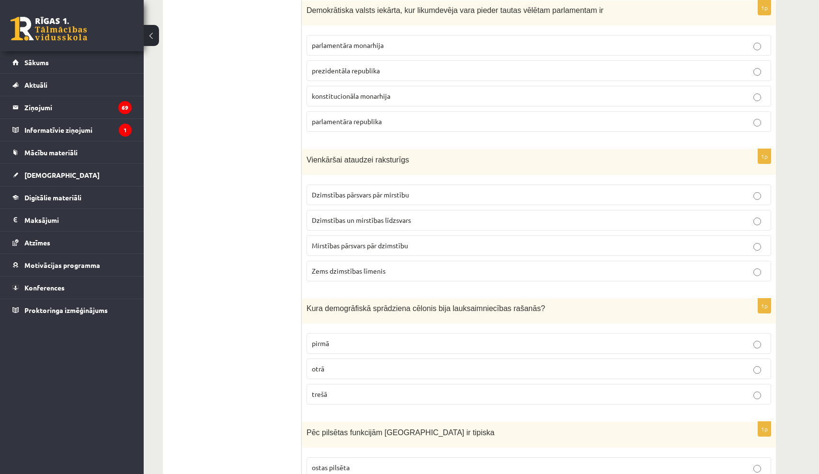
scroll to position [2469, 0]
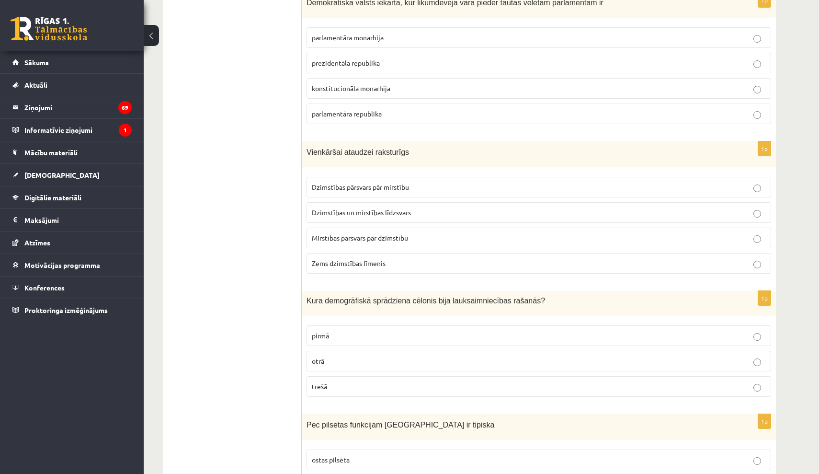
click at [392, 214] on label "Dzimstības un mirstības līdzsvars" at bounding box center [539, 212] width 465 height 21
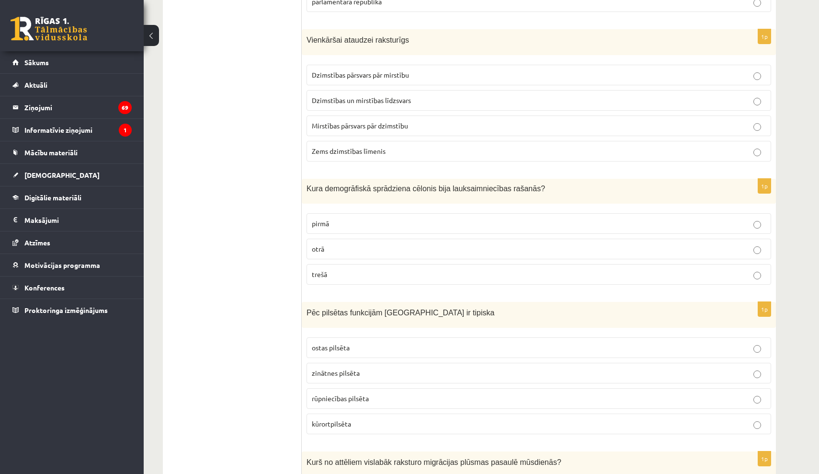
scroll to position [2587, 0]
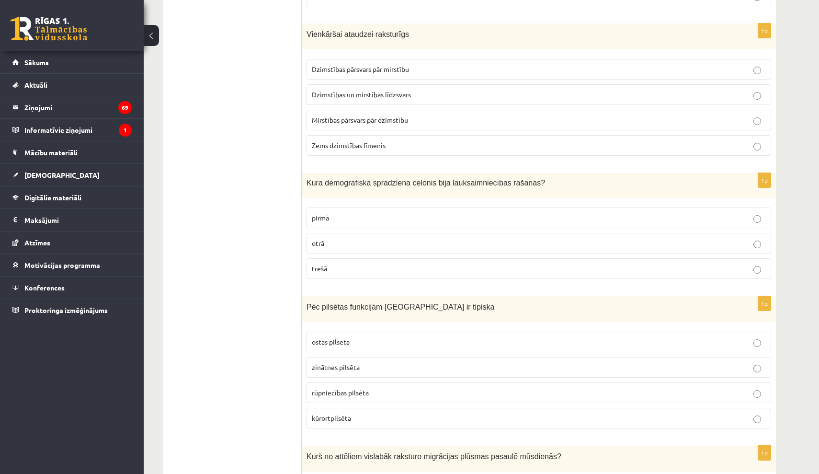
click at [380, 213] on p "pirmā" at bounding box center [539, 218] width 454 height 10
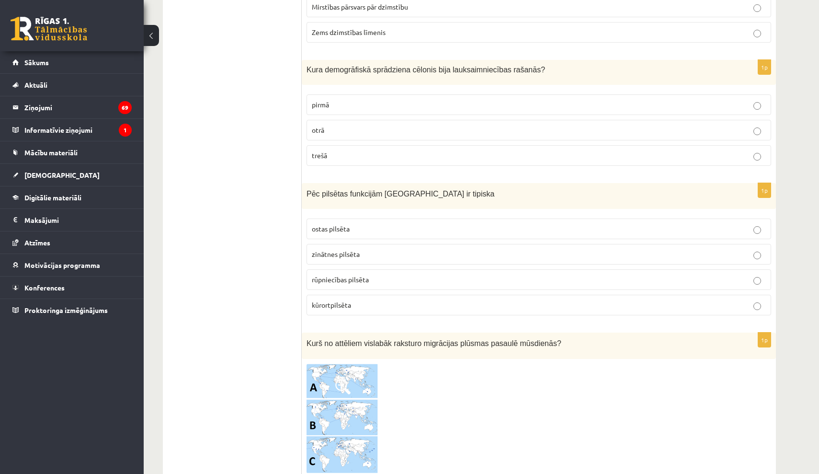
scroll to position [2702, 0]
click at [416, 299] on p "kūrortpilsēta" at bounding box center [539, 304] width 454 height 10
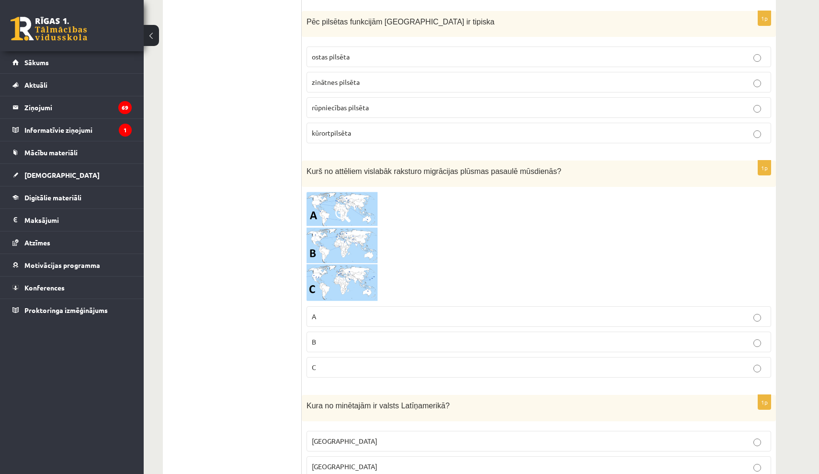
scroll to position [2873, 0]
click at [382, 305] on label "A" at bounding box center [539, 315] width 465 height 21
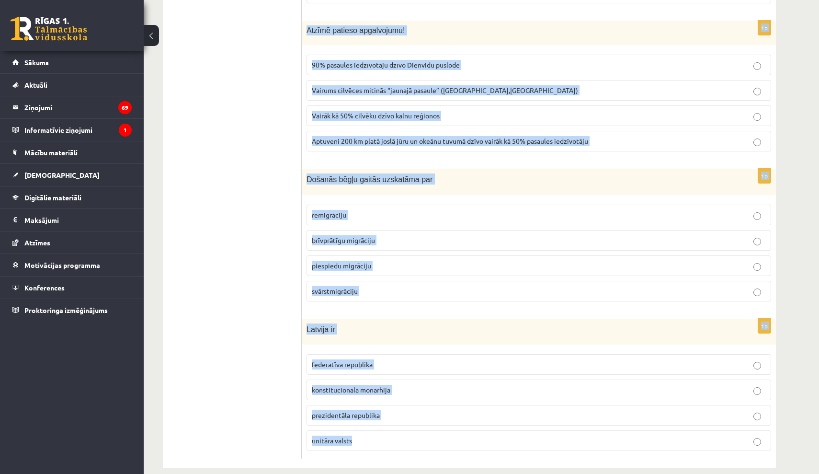
scroll to position [4401, 0]
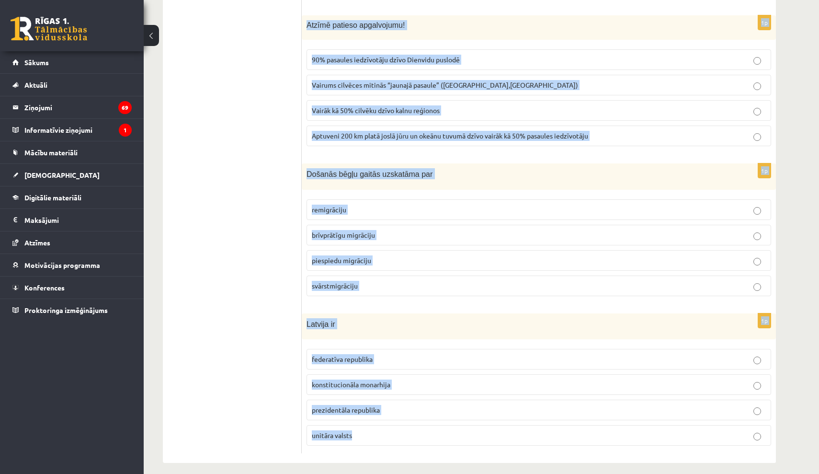
drag, startPoint x: 305, startPoint y: 186, endPoint x: 480, endPoint y: 470, distance: 333.0
copy form "Kura no minētajām ir valsts Latīņamerikā? Meksika ASV Nepāla Kambodža Mali 1p K…"
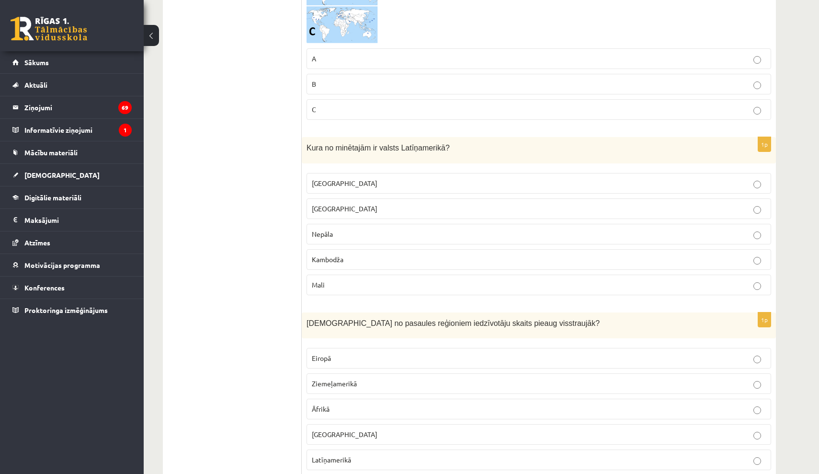
scroll to position [3137, 0]
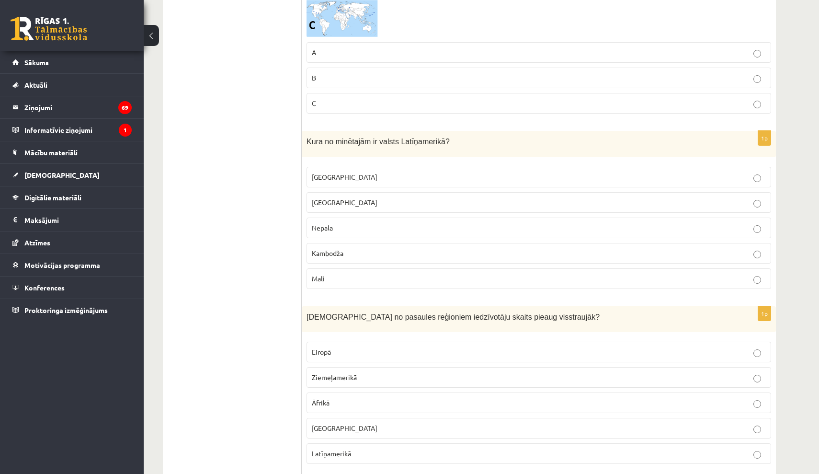
click at [403, 172] on p "Meksika" at bounding box center [539, 177] width 454 height 10
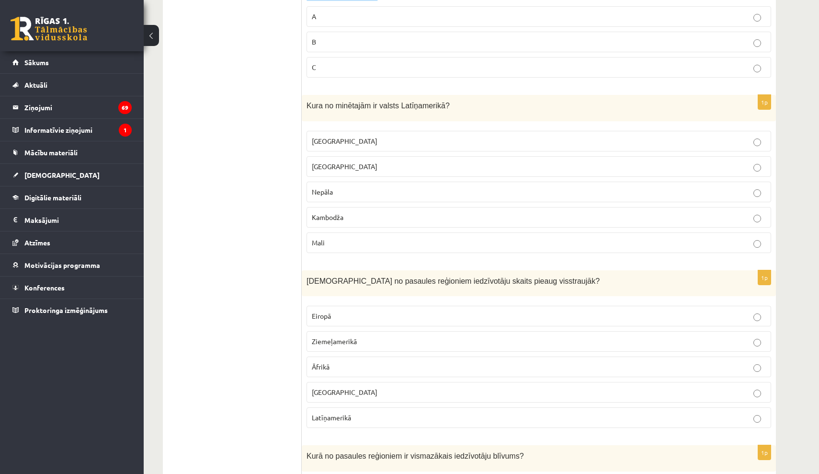
scroll to position [3173, 0]
click at [310, 356] on label "Āfrikā" at bounding box center [539, 366] width 465 height 21
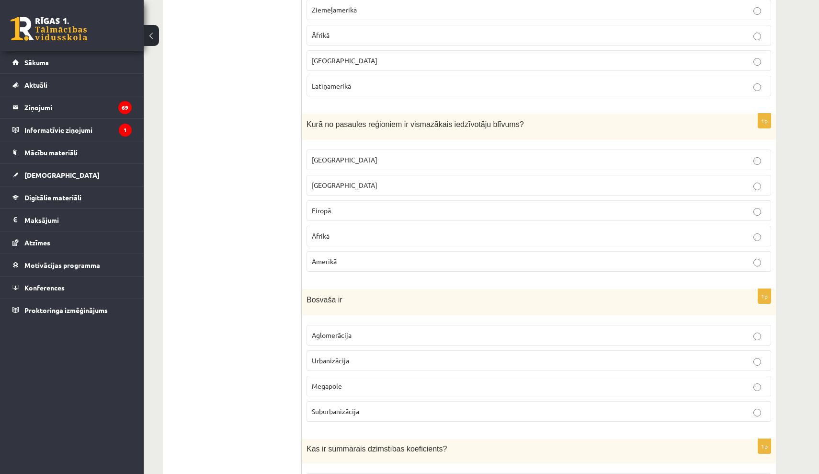
scroll to position [3510, 0]
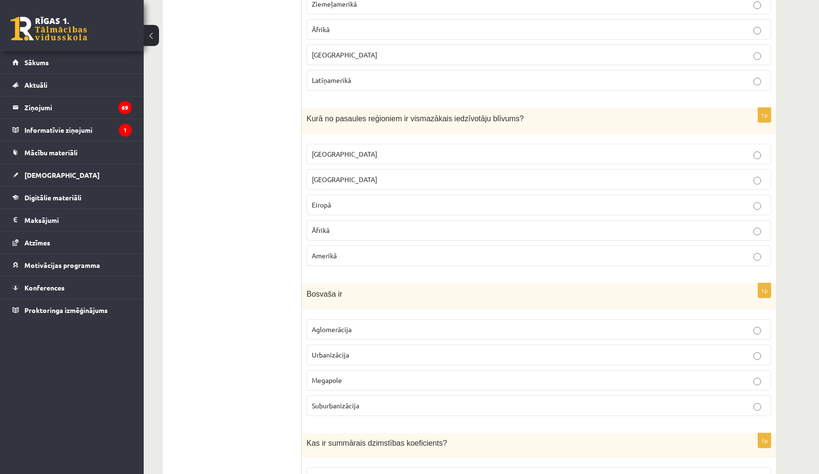
click at [351, 152] on p "Austrālijā" at bounding box center [539, 154] width 454 height 10
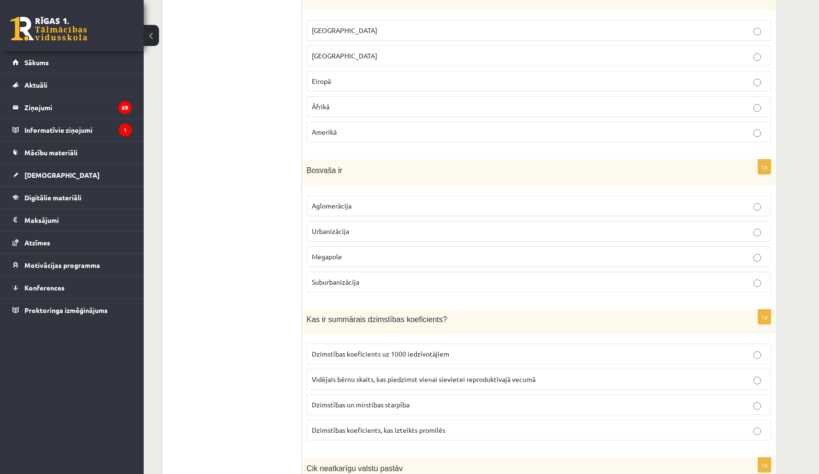
scroll to position [3634, 0]
click at [346, 251] on p "Megapole" at bounding box center [539, 256] width 454 height 10
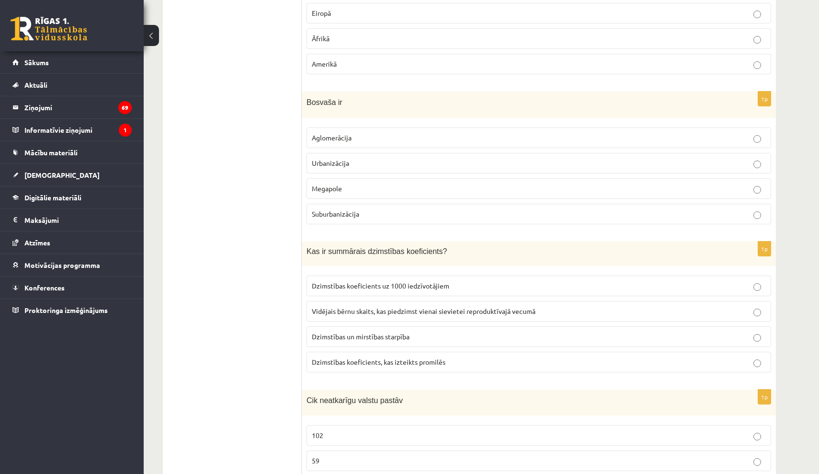
scroll to position [3703, 0]
click at [344, 306] on span "Vidējais bērnu skaits, kas piedzimst vienai sievietei reproduktīvajā vecumā" at bounding box center [424, 310] width 224 height 9
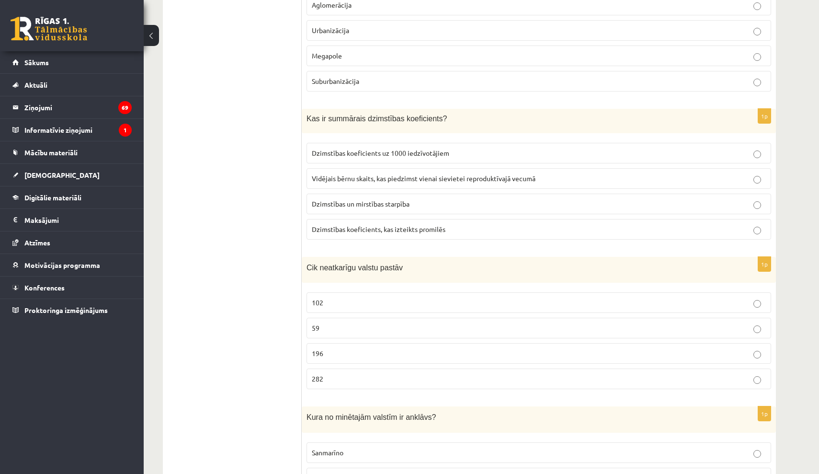
scroll to position [3836, 0]
click at [339, 346] on p "196" at bounding box center [539, 351] width 454 height 10
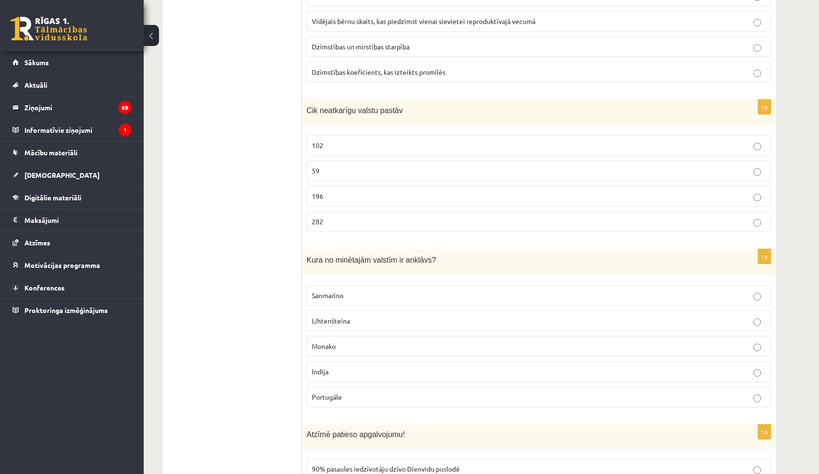
scroll to position [3996, 0]
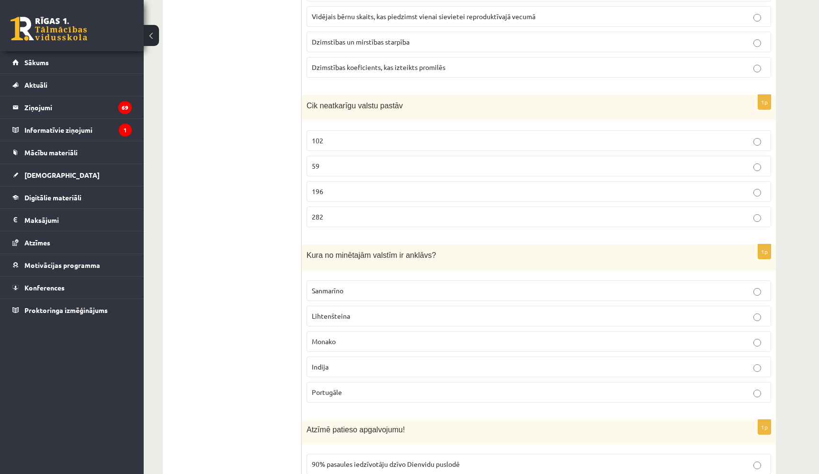
click at [370, 280] on label "Sanmarīno" at bounding box center [539, 290] width 465 height 21
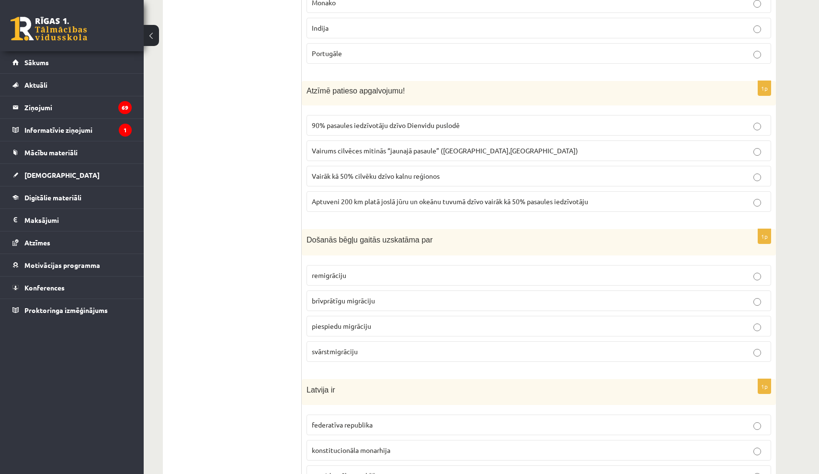
scroll to position [4337, 0]
click at [406, 196] on span "Aptuveni 200 km platā joslā jūru un okeānu tuvumā dzīvo vairāk kā 50% pasaules …" at bounding box center [450, 200] width 277 height 9
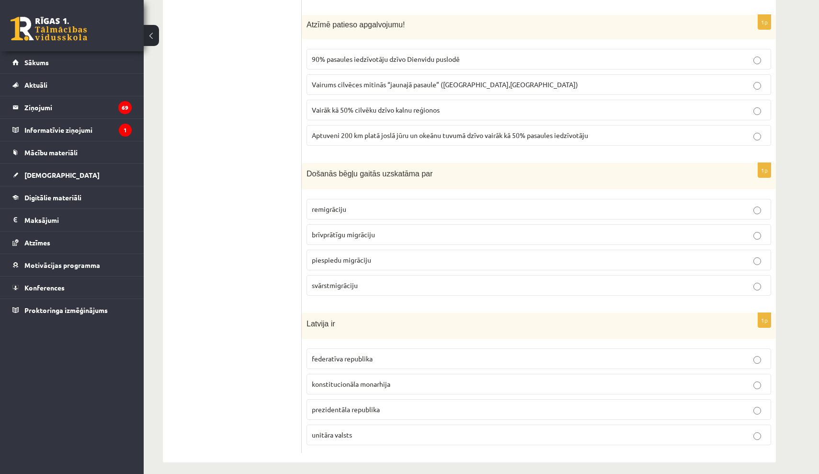
scroll to position [4401, 0]
click at [355, 256] on span "piespiedu migrāciju" at bounding box center [341, 260] width 59 height 9
click at [332, 431] on span "unitāra valsts" at bounding box center [332, 435] width 40 height 9
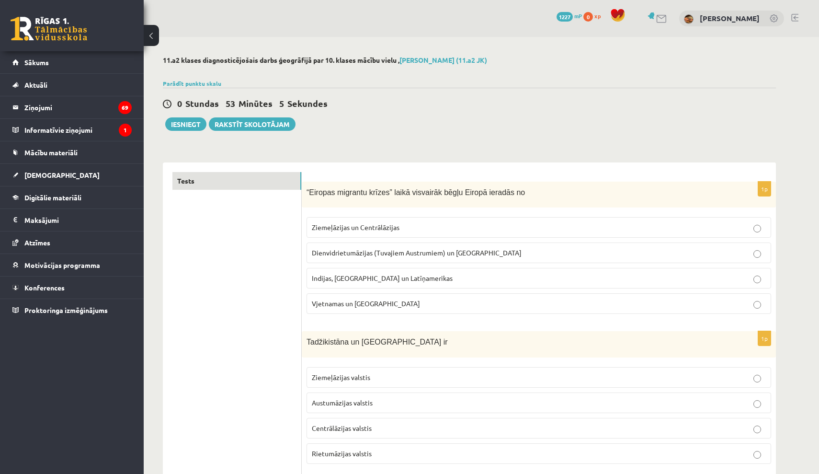
scroll to position [0, 0]
click at [178, 124] on button "Iesniegt" at bounding box center [185, 123] width 41 height 13
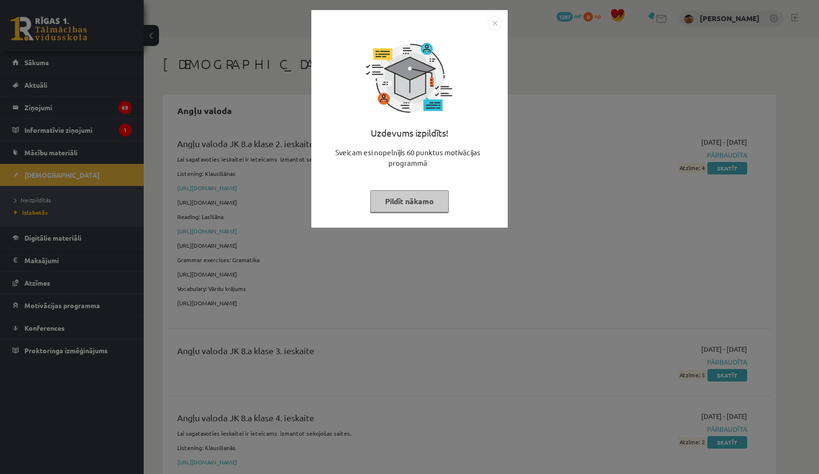
click at [496, 21] on img "Close" at bounding box center [495, 23] width 14 height 14
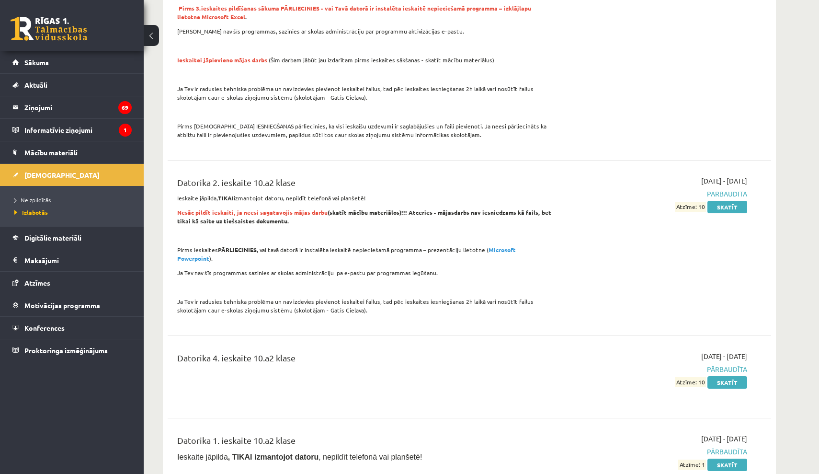
scroll to position [1991, 0]
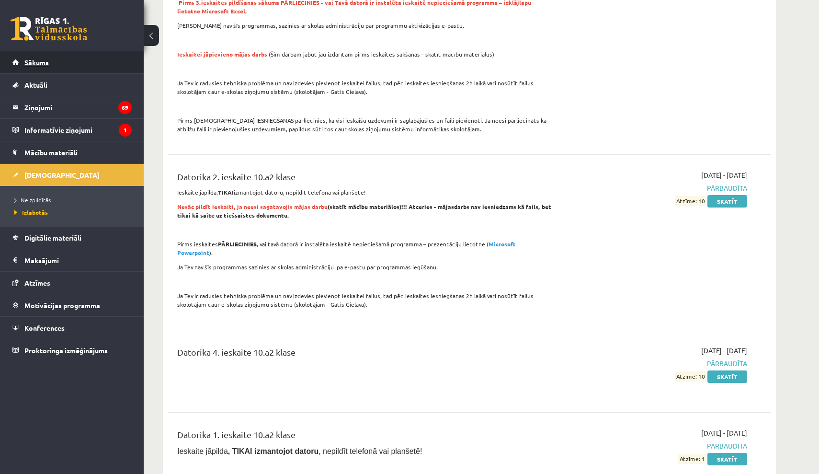
click at [100, 59] on link "Sākums" at bounding box center [71, 62] width 119 height 22
